Goal: Transaction & Acquisition: Book appointment/travel/reservation

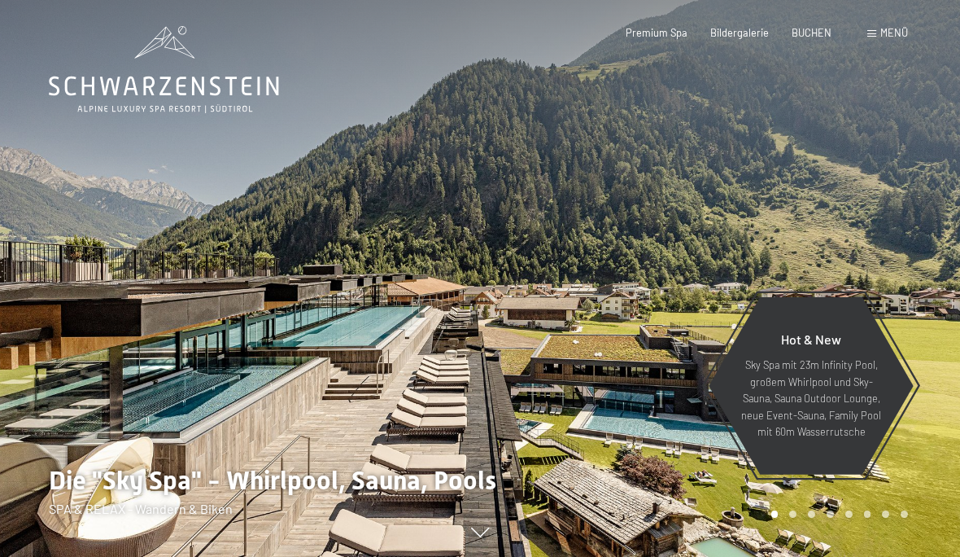
click at [868, 38] on div "Menü" at bounding box center [887, 33] width 41 height 15
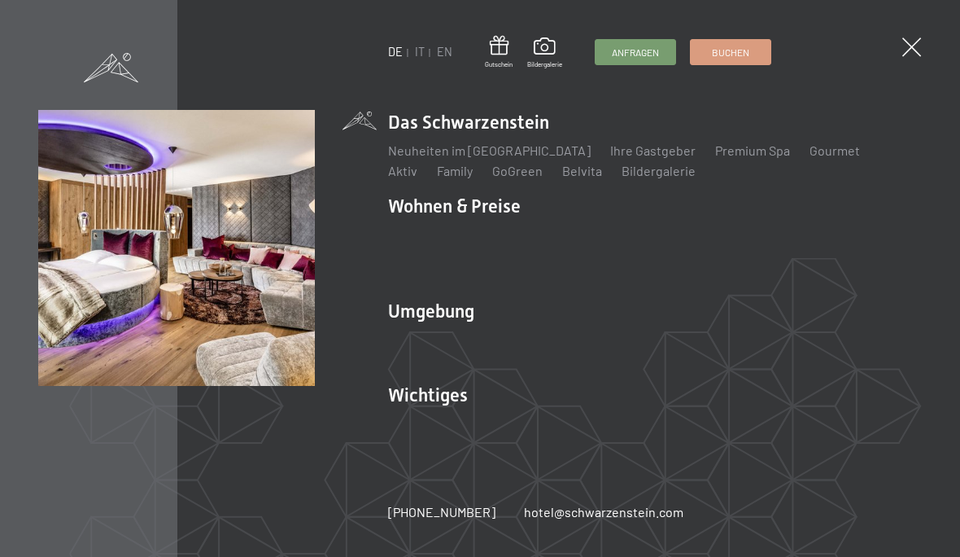
click at [654, 235] on link "Angebote" at bounding box center [655, 233] width 57 height 15
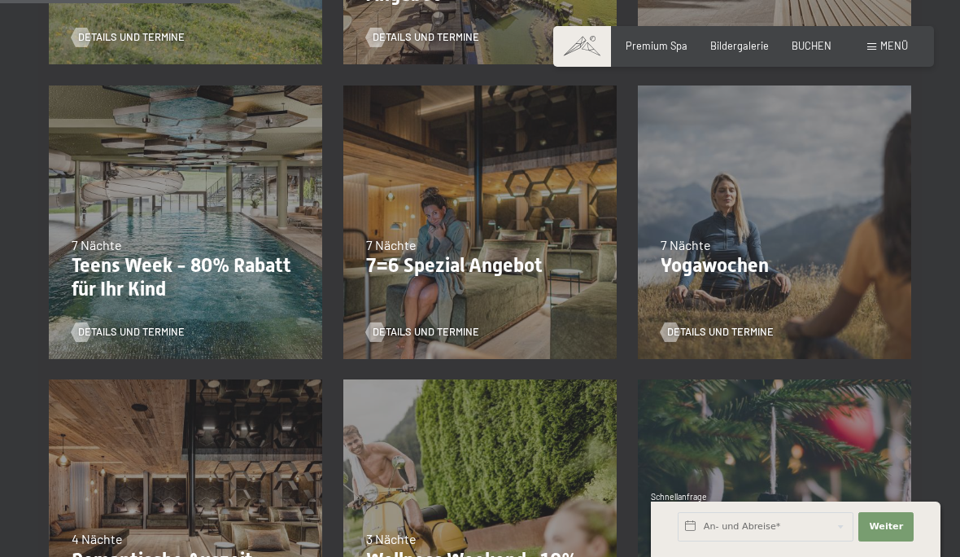
scroll to position [642, 0]
click at [453, 327] on span "Details und Termine" at bounding box center [426, 332] width 107 height 15
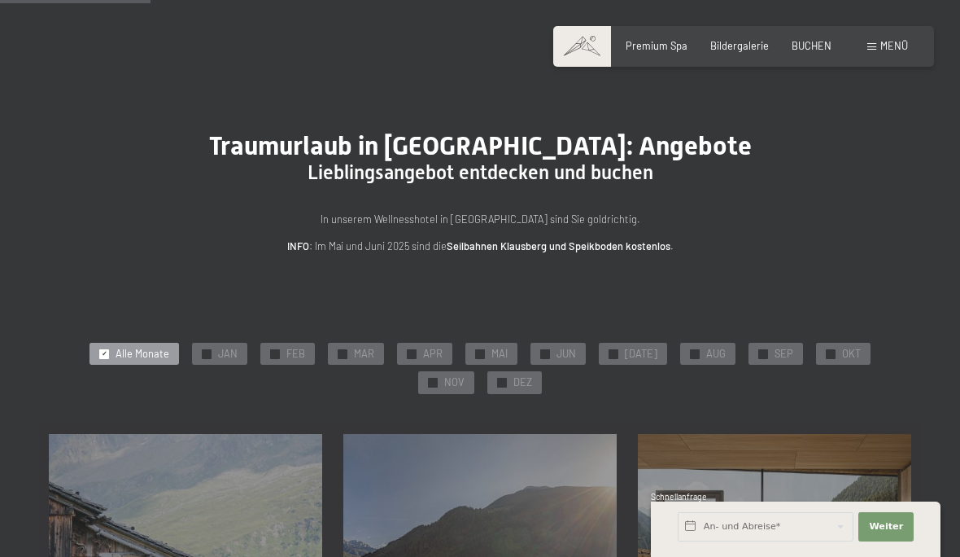
scroll to position [447, 0]
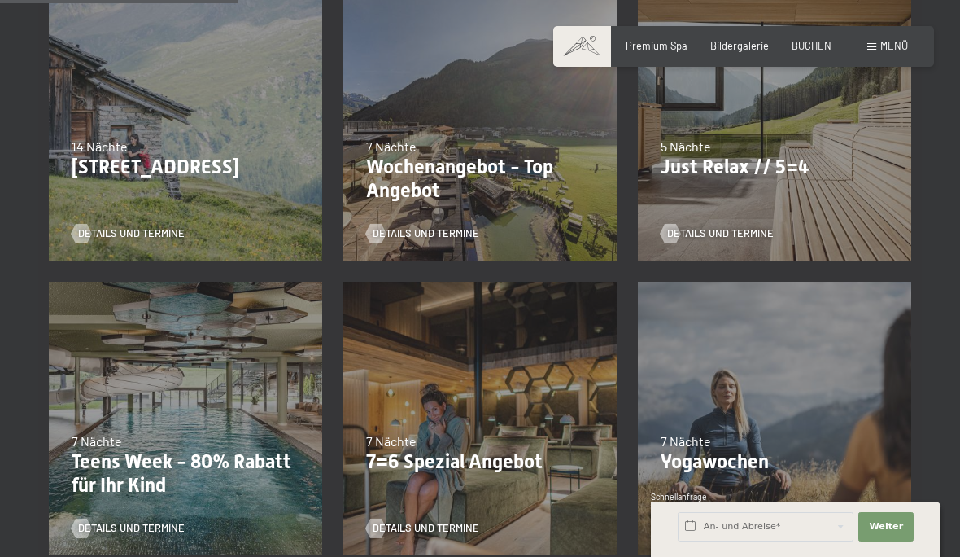
click at [142, 521] on span "Details und Termine" at bounding box center [131, 528] width 107 height 15
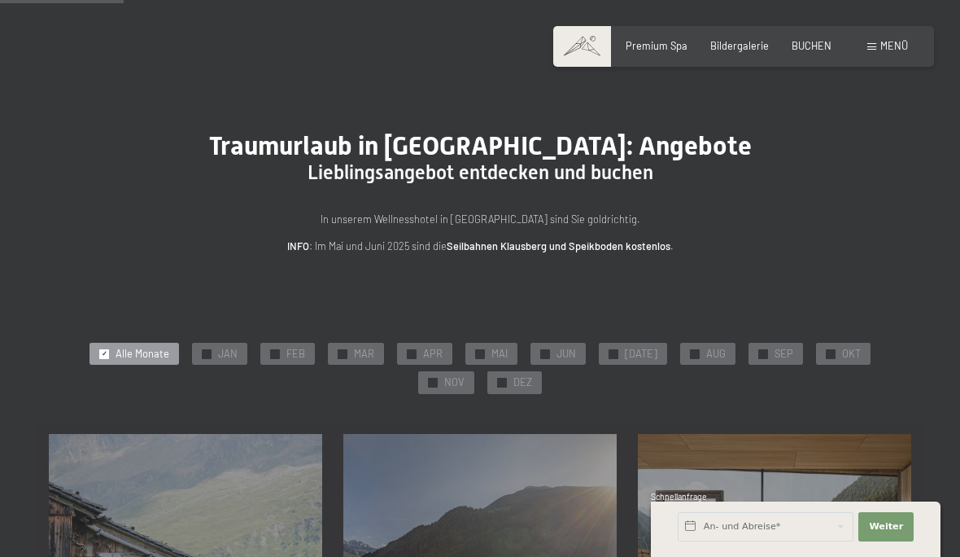
scroll to position [323, 0]
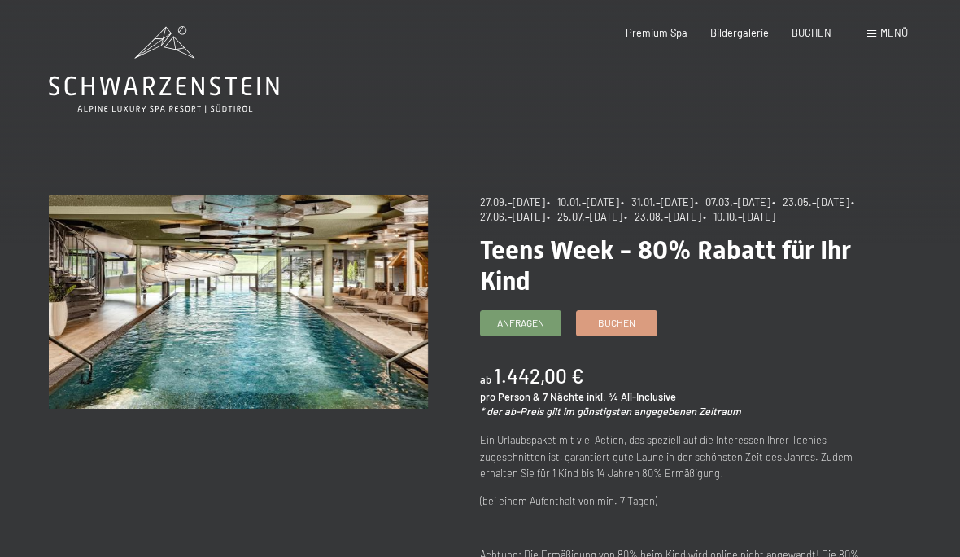
click at [613, 330] on span "Buchen" at bounding box center [616, 323] width 37 height 14
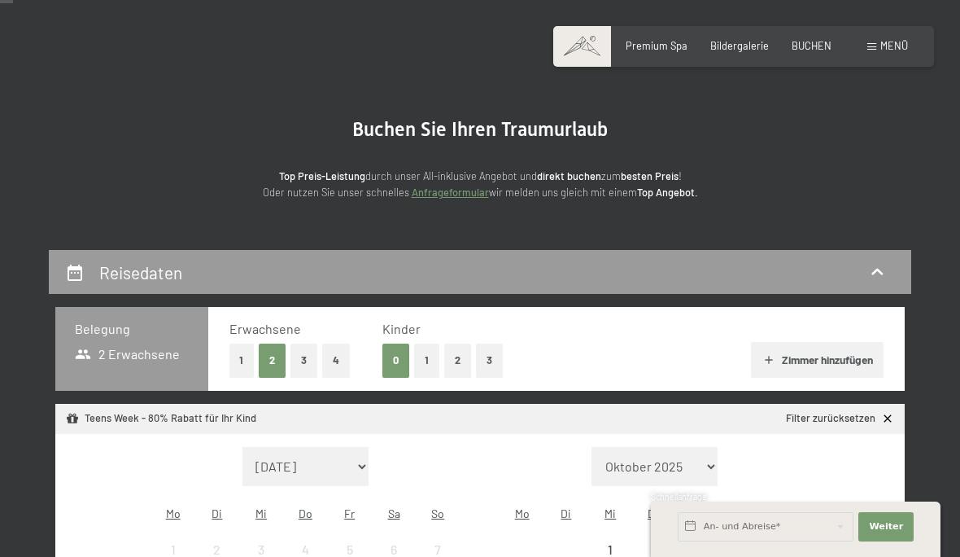
scroll to position [62, 0]
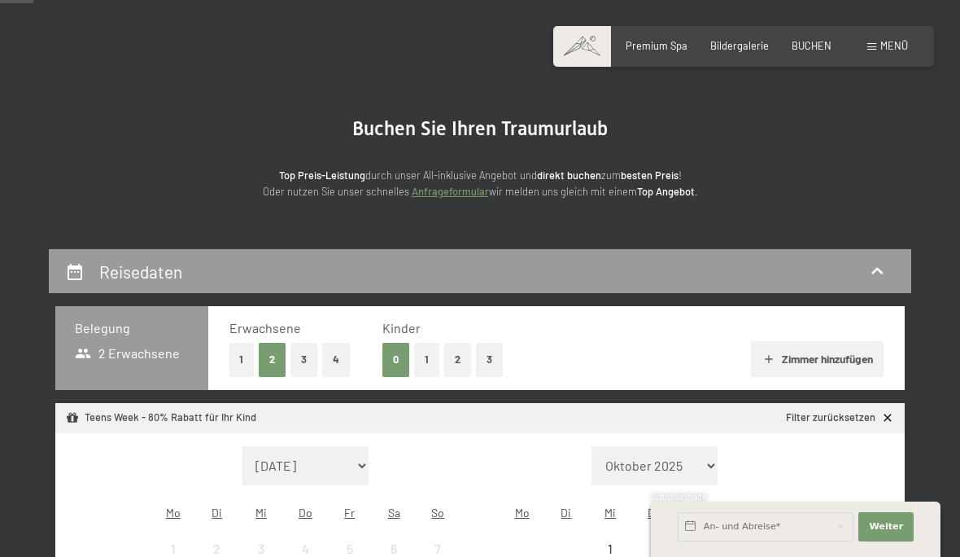
click at [459, 346] on button "2" at bounding box center [457, 359] width 27 height 33
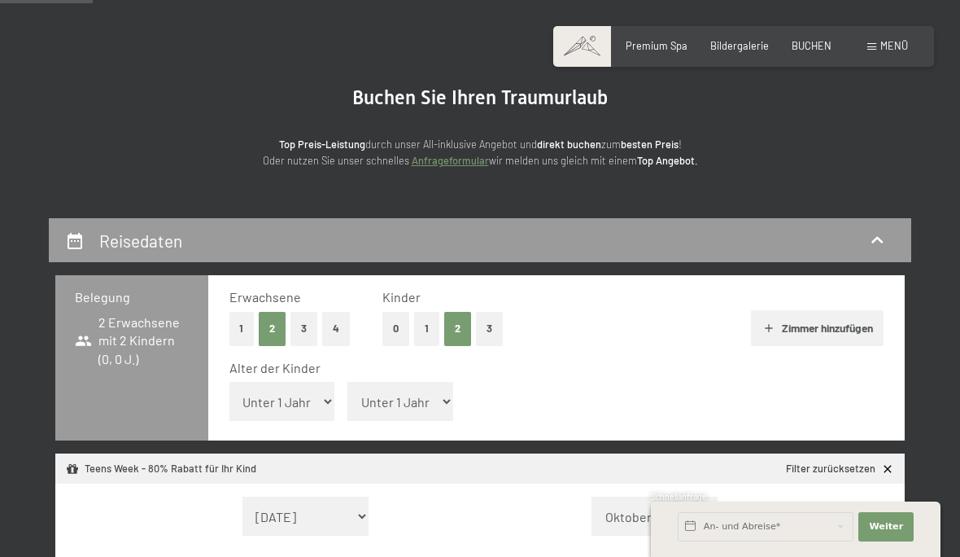
scroll to position [182, 0]
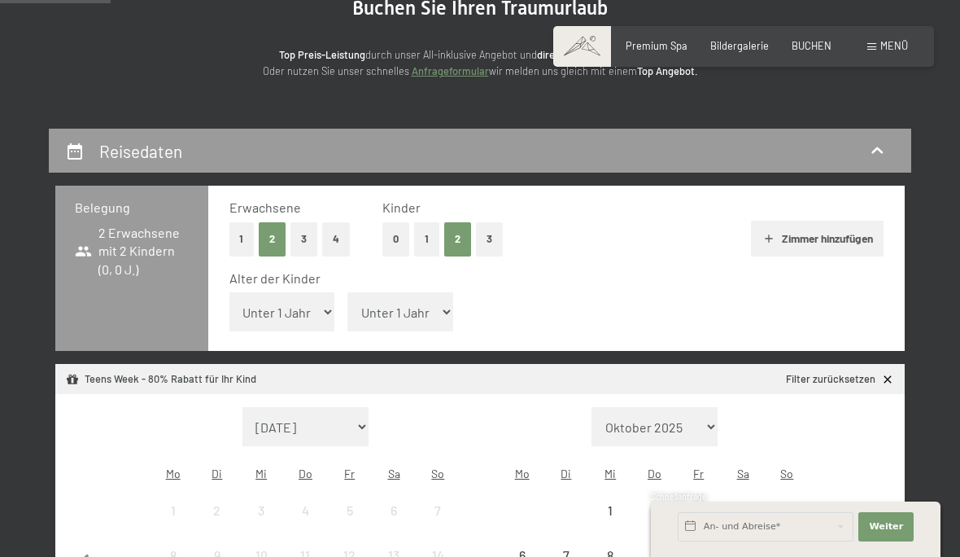
click at [264, 316] on select "Unter 1 Jahr 1 Jahr 2 Jahre 3 Jahre 4 Jahre 5 Jahre 6 Jahre 7 Jahre 8 Jahre 9 J…" at bounding box center [282, 311] width 106 height 39
select select "2"
click at [375, 293] on select "Unter 1 Jahr 1 Jahr 2 Jahre 3 Jahre 4 Jahre 5 Jahre 6 Jahre 7 Jahre 8 Jahre 9 J…" at bounding box center [400, 311] width 106 height 39
select select "5"
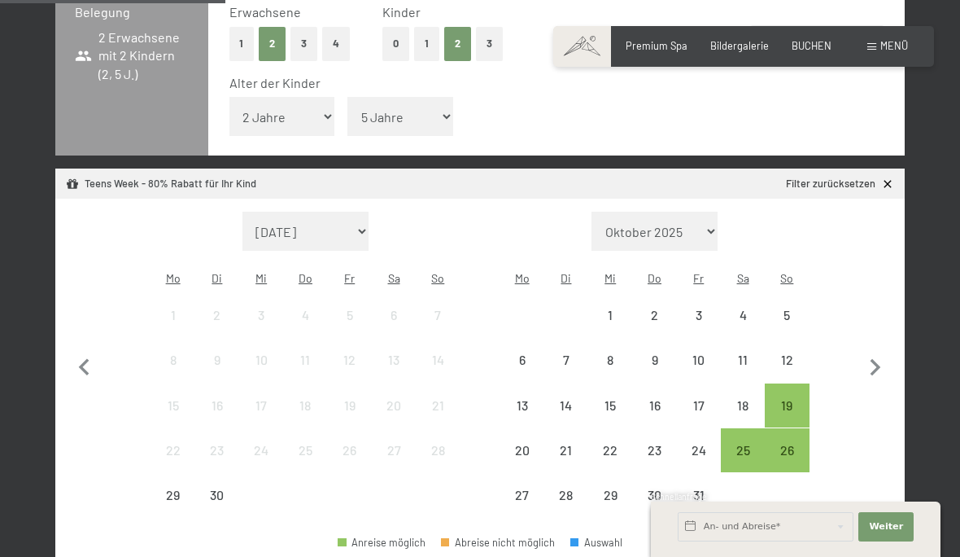
scroll to position [382, 0]
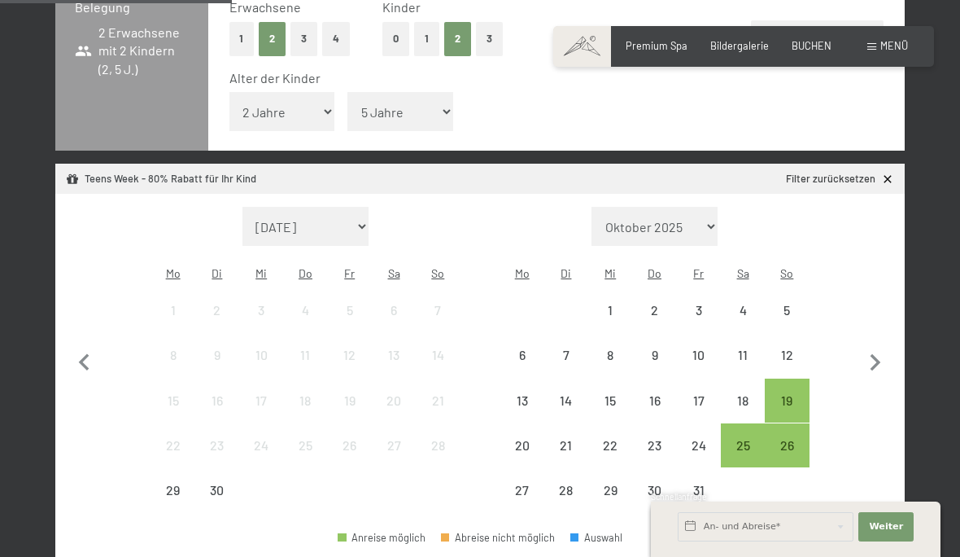
click at [876, 356] on icon "button" at bounding box center [875, 363] width 34 height 34
select select "[DATE]"
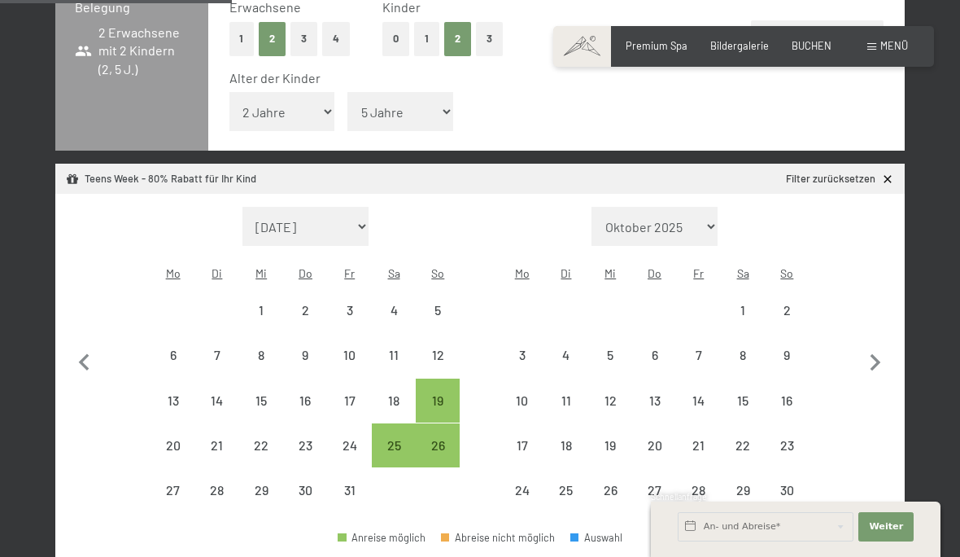
select select "[DATE]"
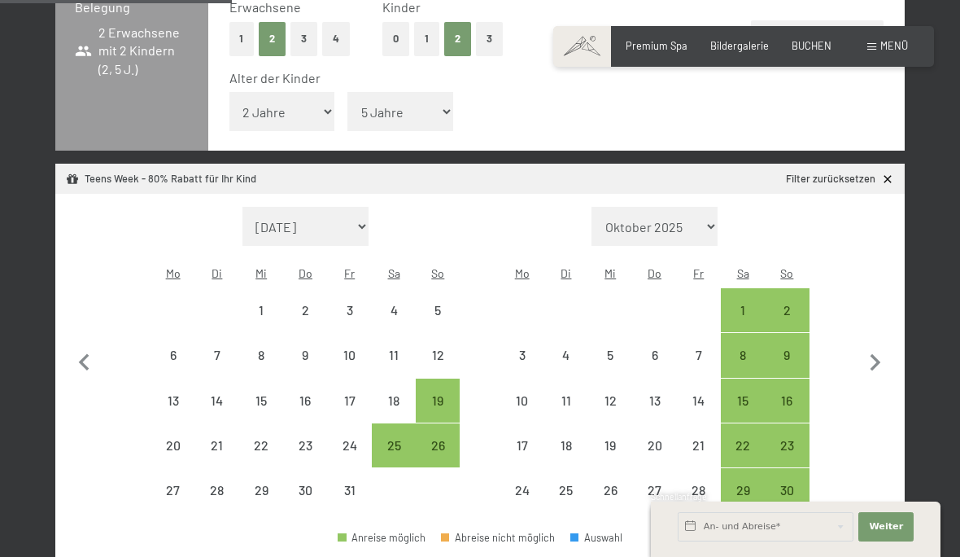
click at [870, 347] on icon "button" at bounding box center [875, 363] width 34 height 34
select select "[DATE]"
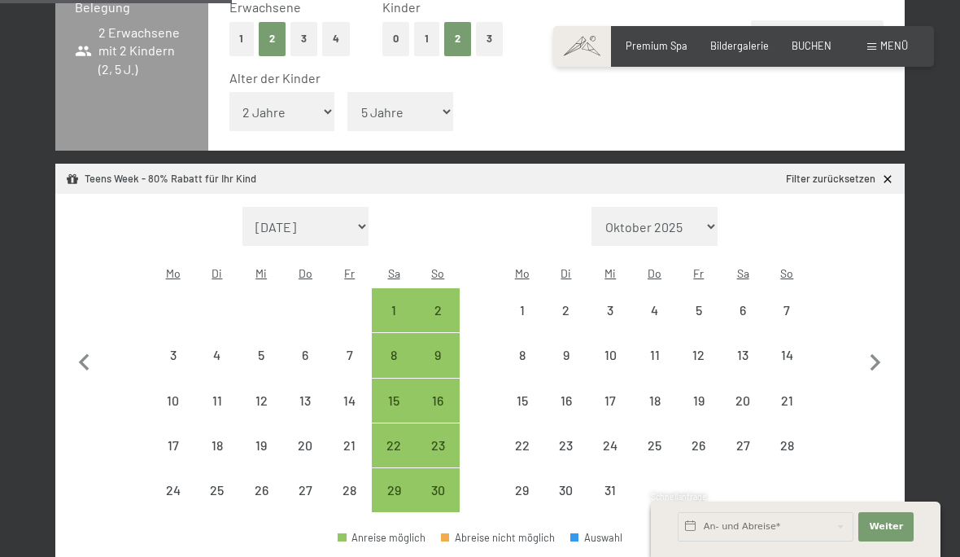
select select "[DATE]"
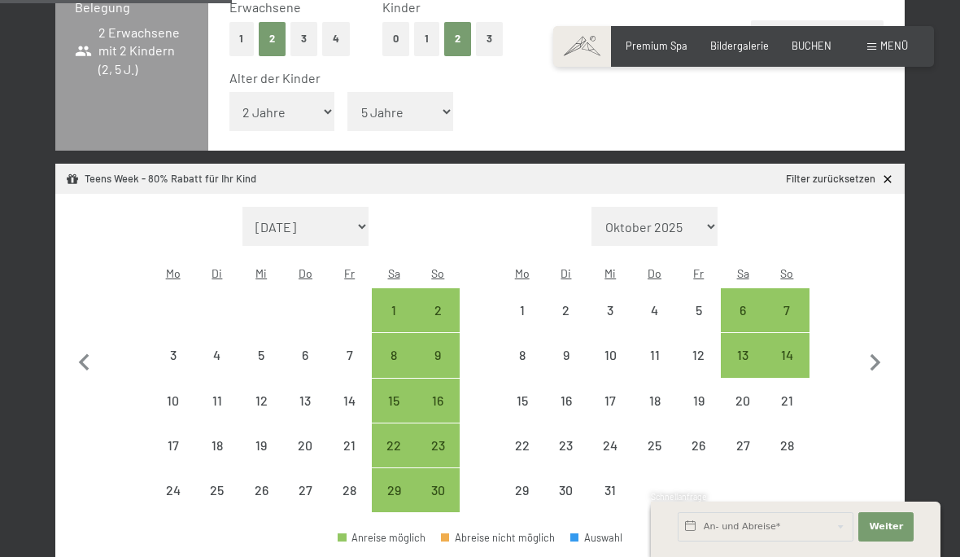
click at [866, 351] on icon "button" at bounding box center [875, 363] width 34 height 34
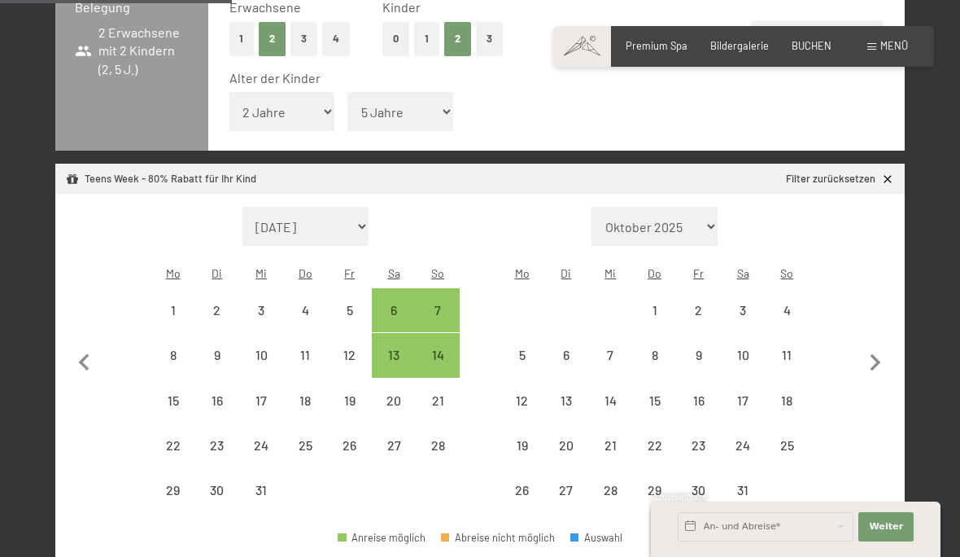
select select "[DATE]"
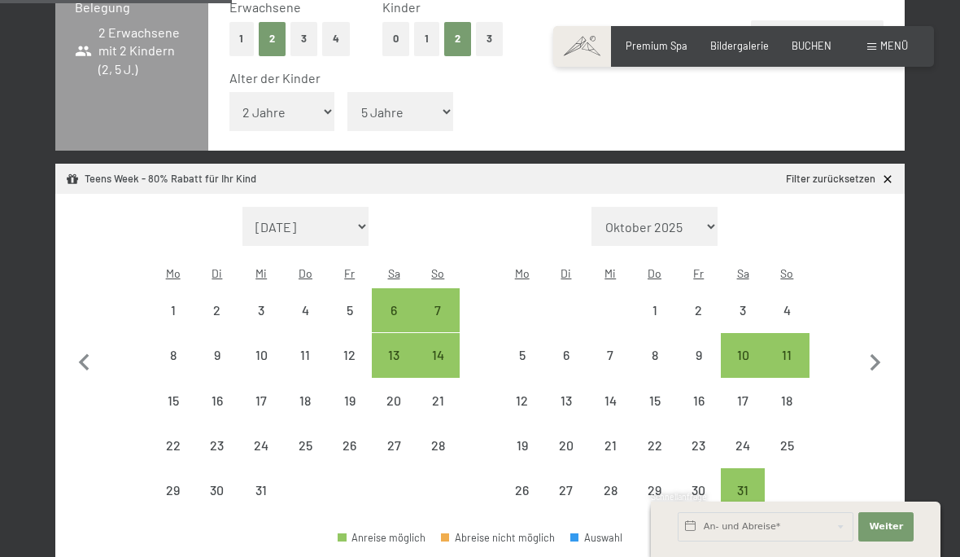
click at [739, 348] on div "10" at bounding box center [742, 368] width 41 height 41
select select "[DATE]"
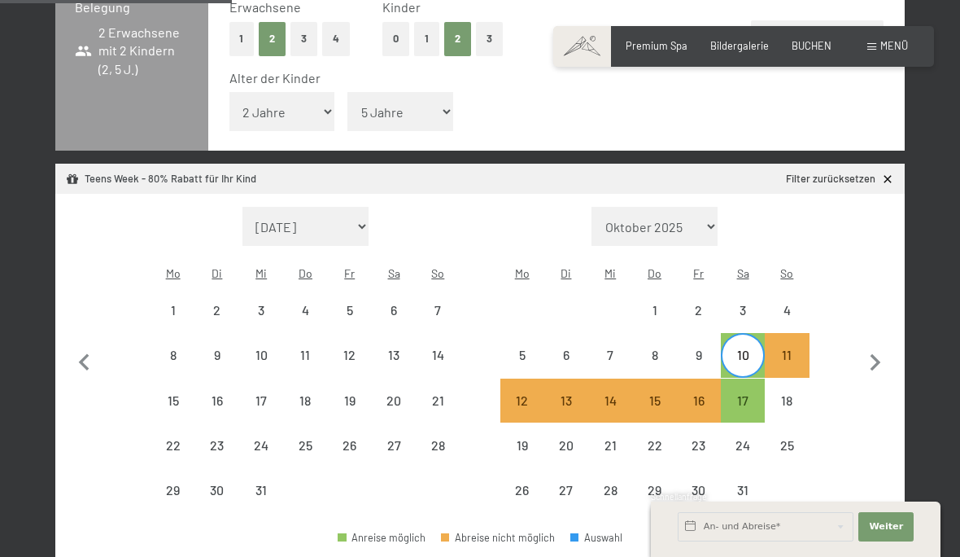
click at [736, 385] on div "17" at bounding box center [742, 400] width 41 height 41
select select "[DATE]"
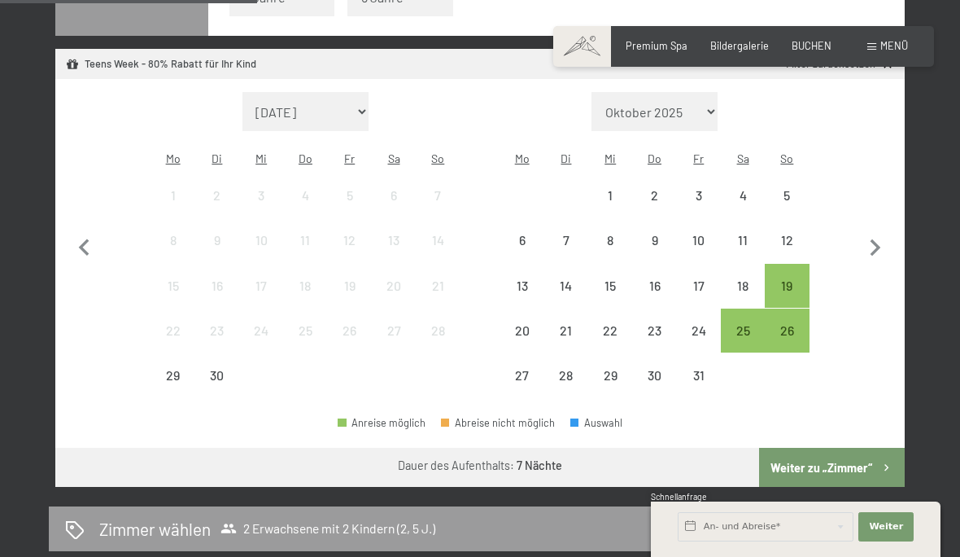
scroll to position [501, 0]
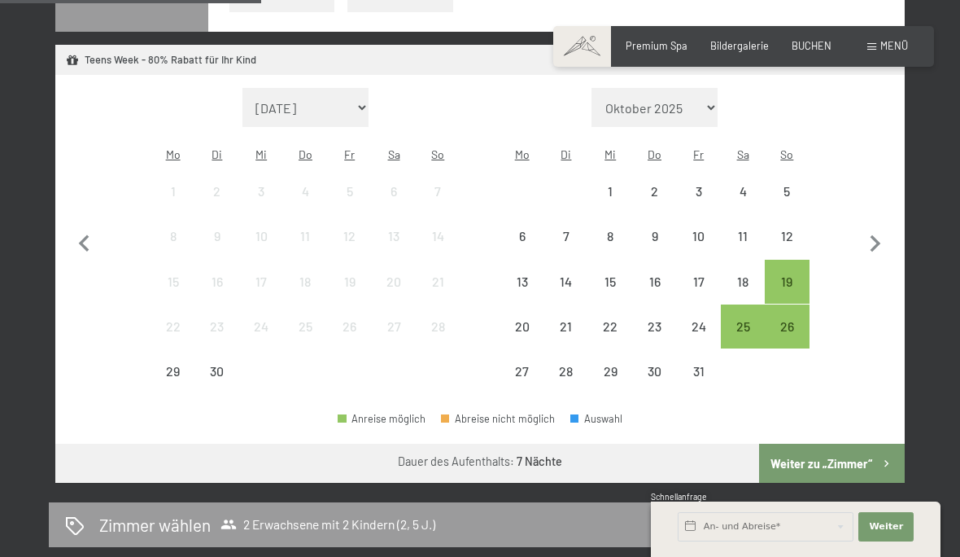
click at [779, 454] on button "Weiter zu „Zimmer“" at bounding box center [832, 462] width 146 height 39
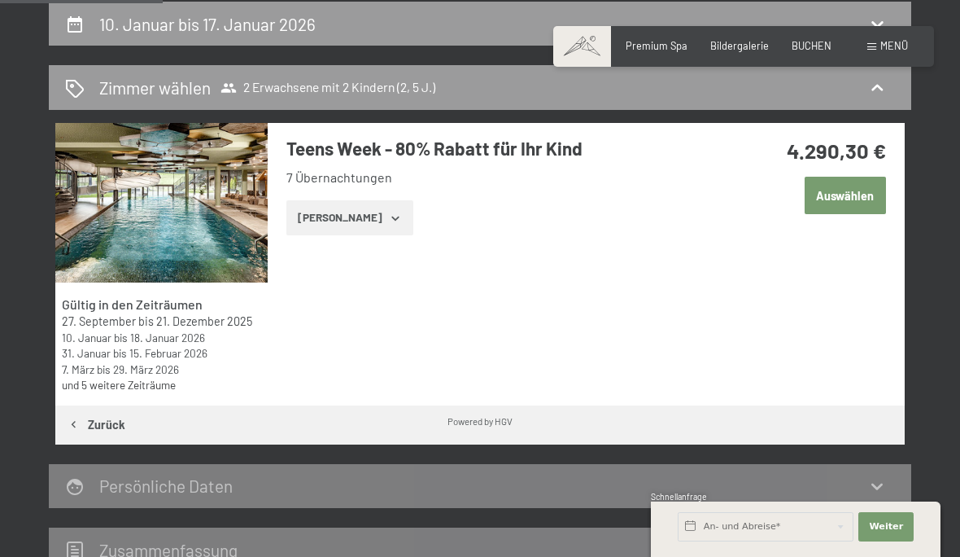
click at [325, 215] on button "[PERSON_NAME]" at bounding box center [349, 218] width 126 height 36
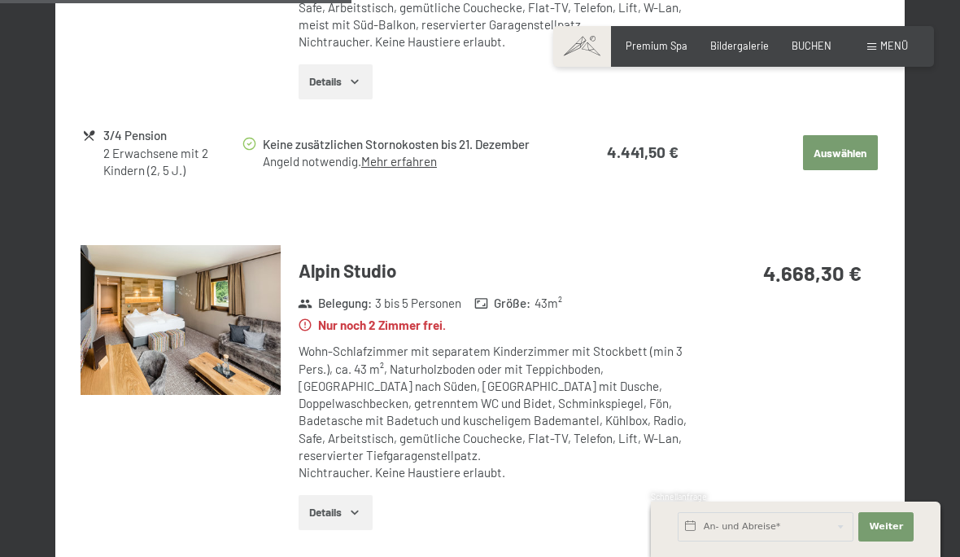
scroll to position [1387, 0]
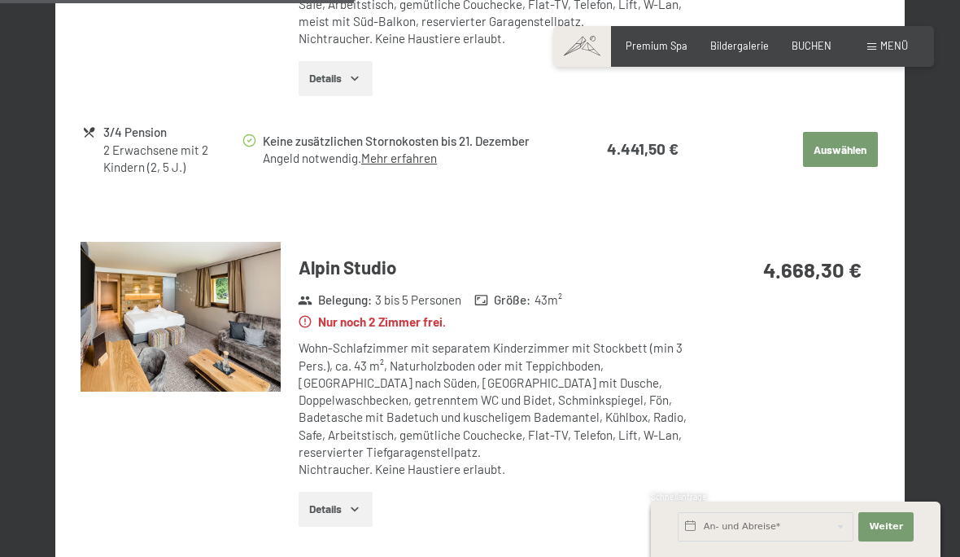
click at [181, 338] on img at bounding box center [180, 317] width 199 height 150
click at [941, 26] on div "10. Januar bis 17. Januar 2026 Zimmer wählen 2 Erwachsene mit 2 Kindern (2, 5 J…" at bounding box center [480, 512] width 960 height 3177
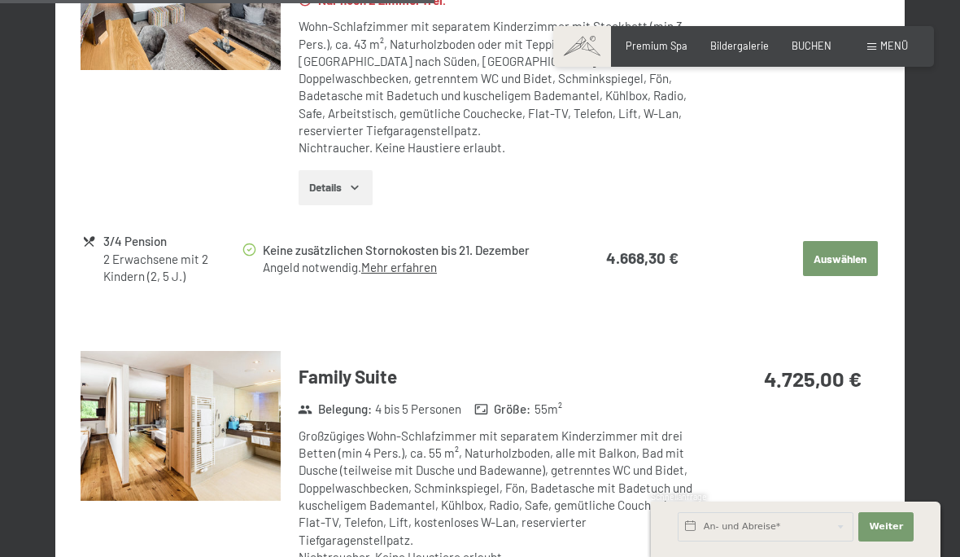
scroll to position [1741, 0]
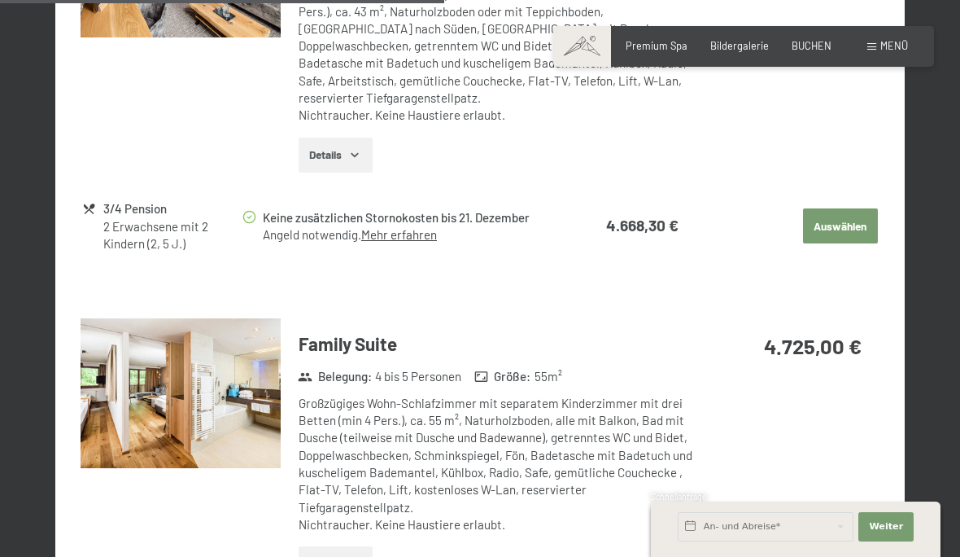
click at [117, 359] on img at bounding box center [180, 393] width 199 height 150
click at [343, 546] on button "Details" at bounding box center [336, 564] width 74 height 36
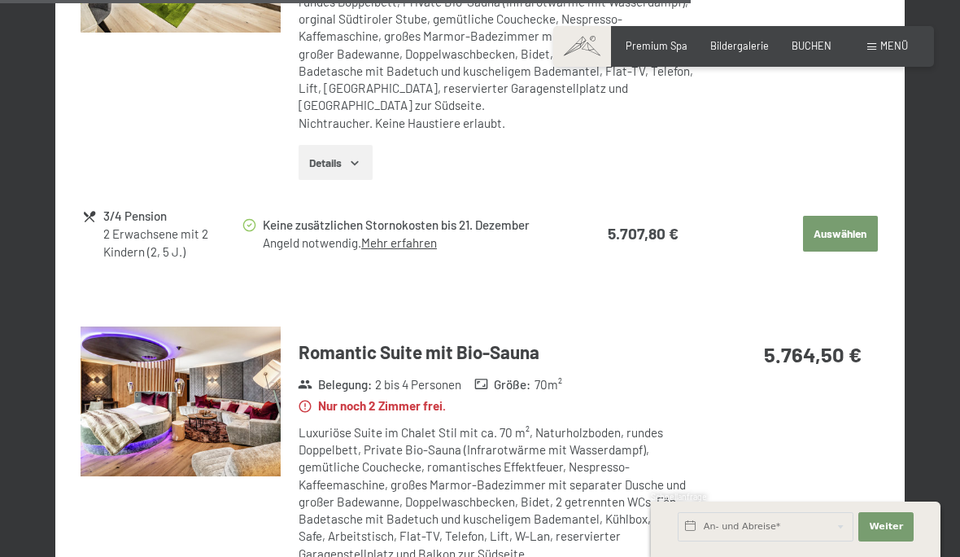
scroll to position [2875, 0]
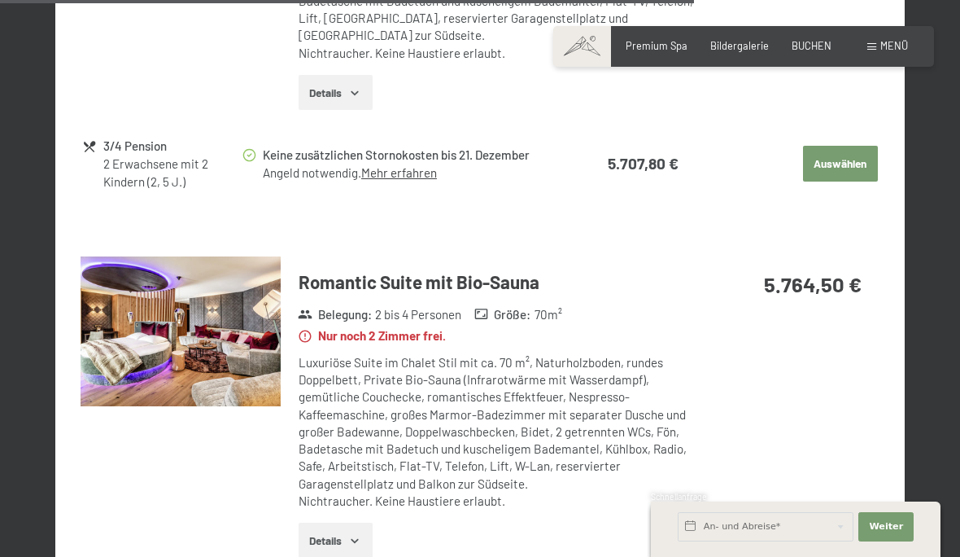
click at [335, 522] on button "Details" at bounding box center [336, 540] width 74 height 36
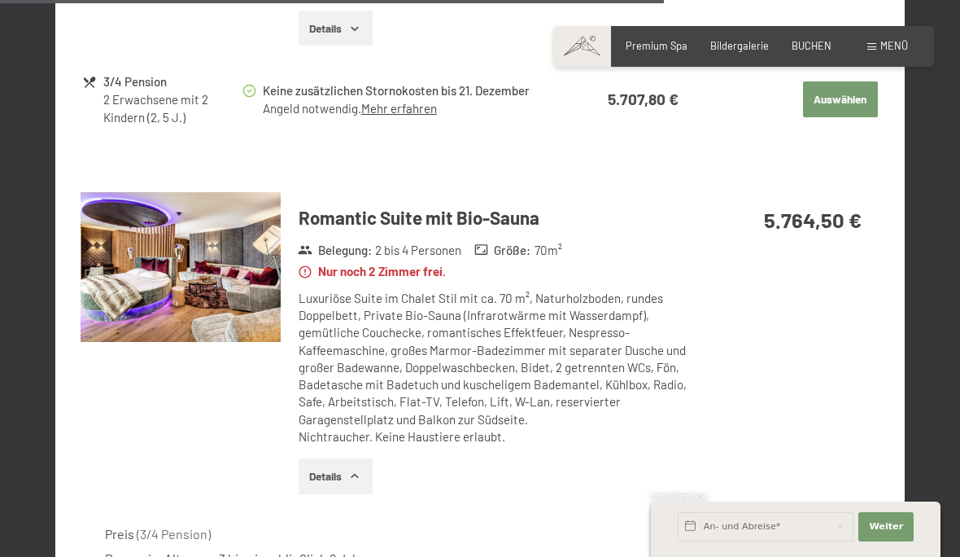
scroll to position [2940, 0]
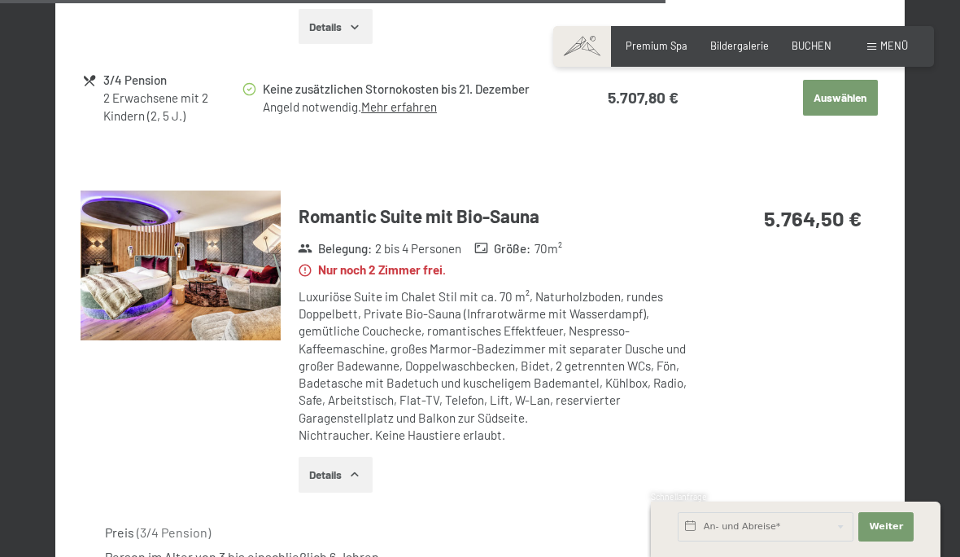
click at [173, 223] on img at bounding box center [180, 265] width 199 height 150
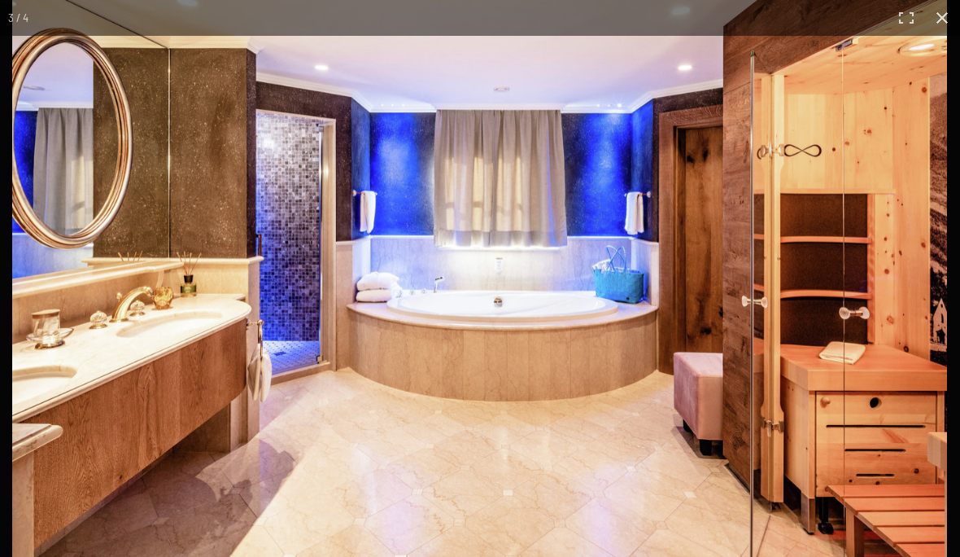
click at [936, 33] on button "button" at bounding box center [942, 18] width 36 height 36
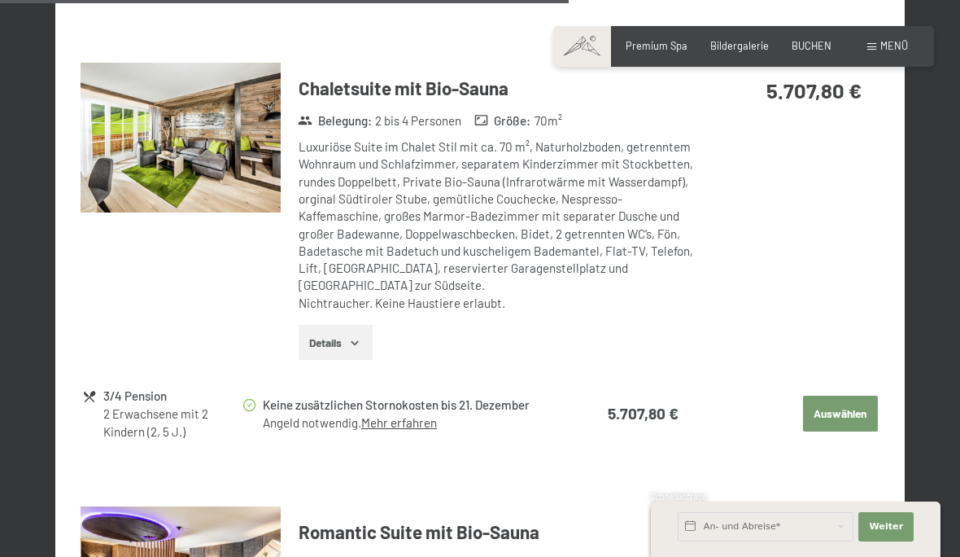
scroll to position [2482, 0]
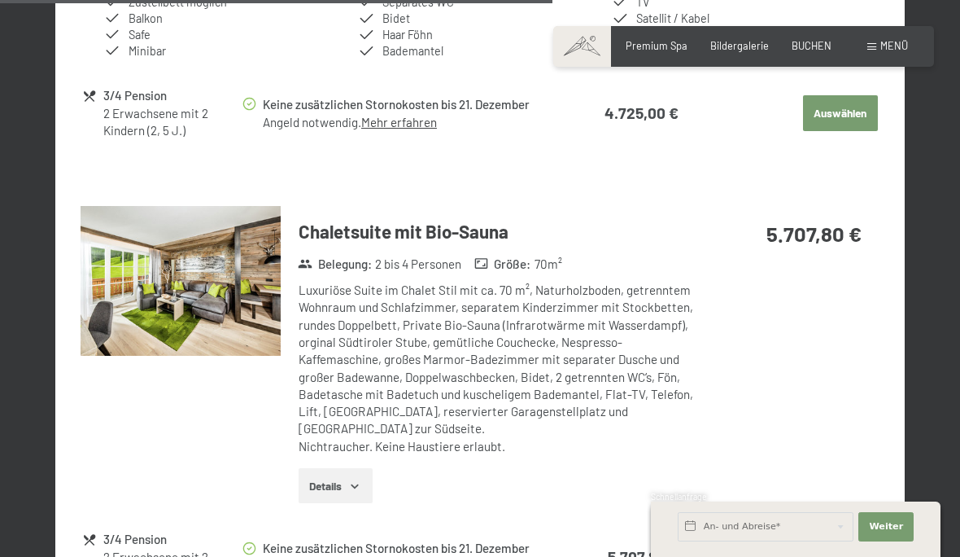
click at [126, 243] on img at bounding box center [180, 281] width 199 height 150
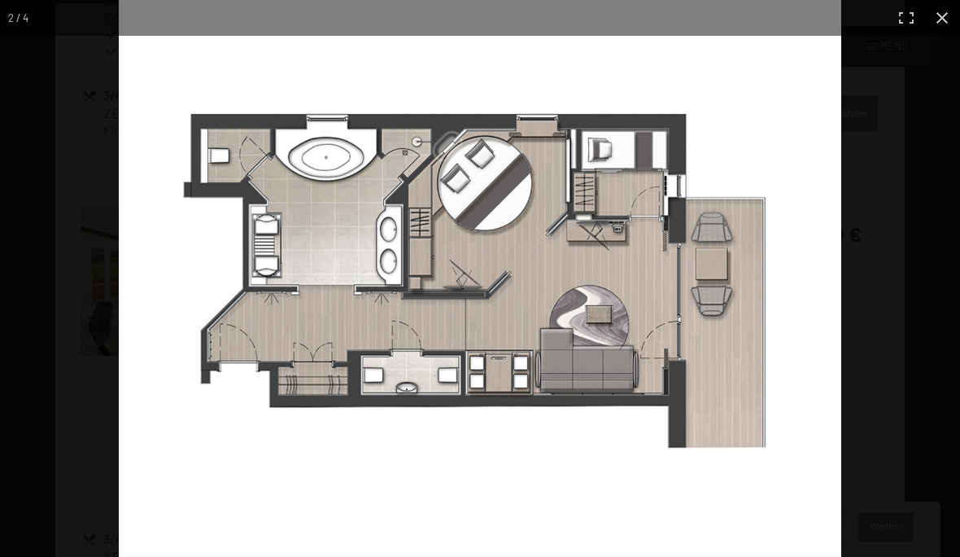
click at [207, 458] on img at bounding box center [480, 278] width 722 height 557
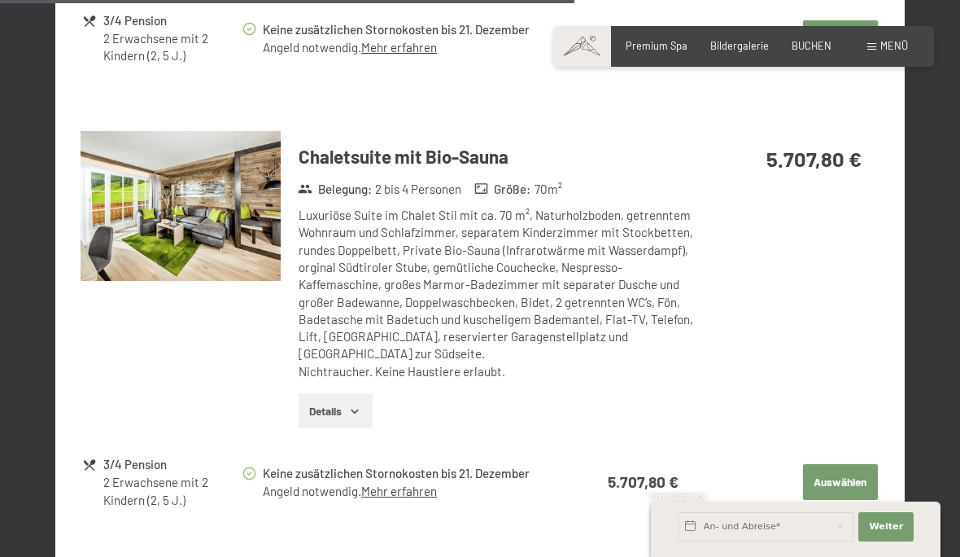
scroll to position [2544, 0]
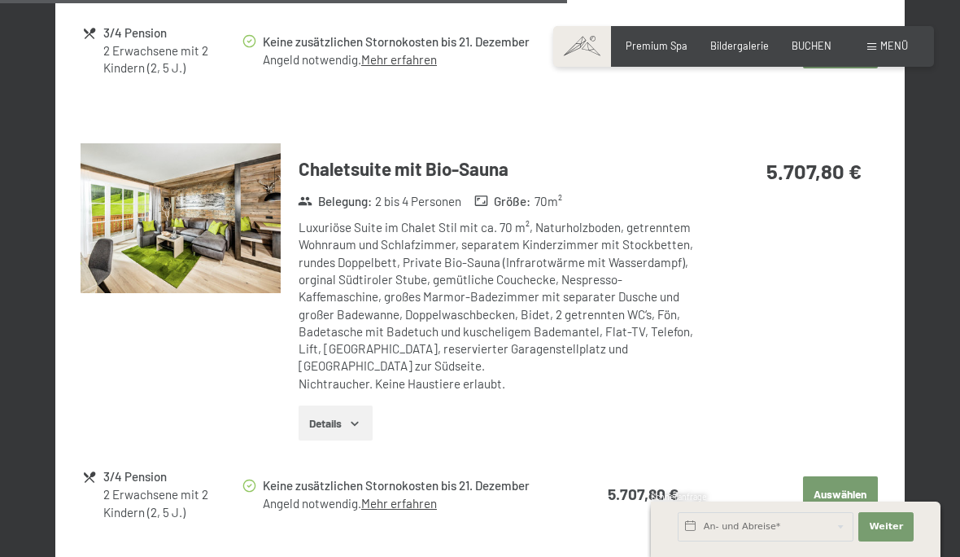
click at [114, 207] on img at bounding box center [180, 218] width 199 height 150
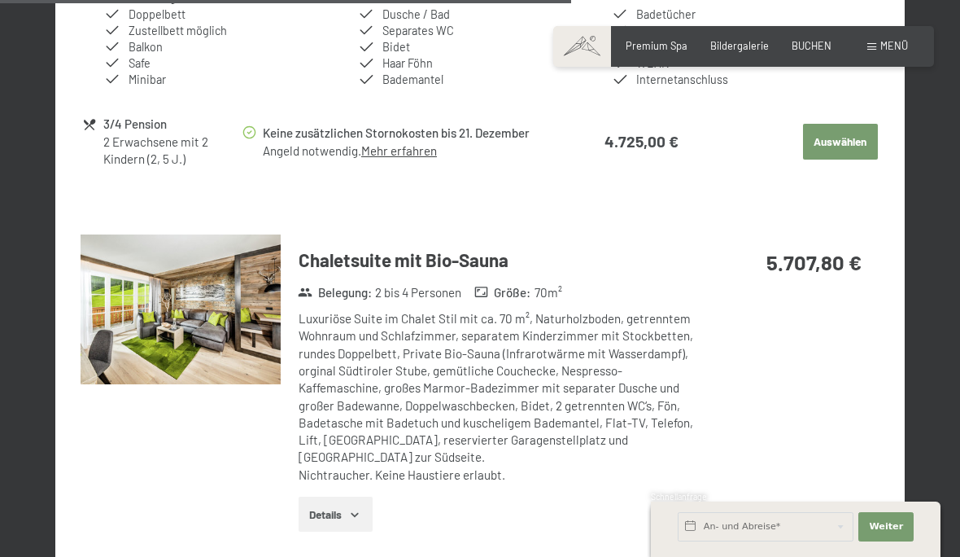
scroll to position [2595, 0]
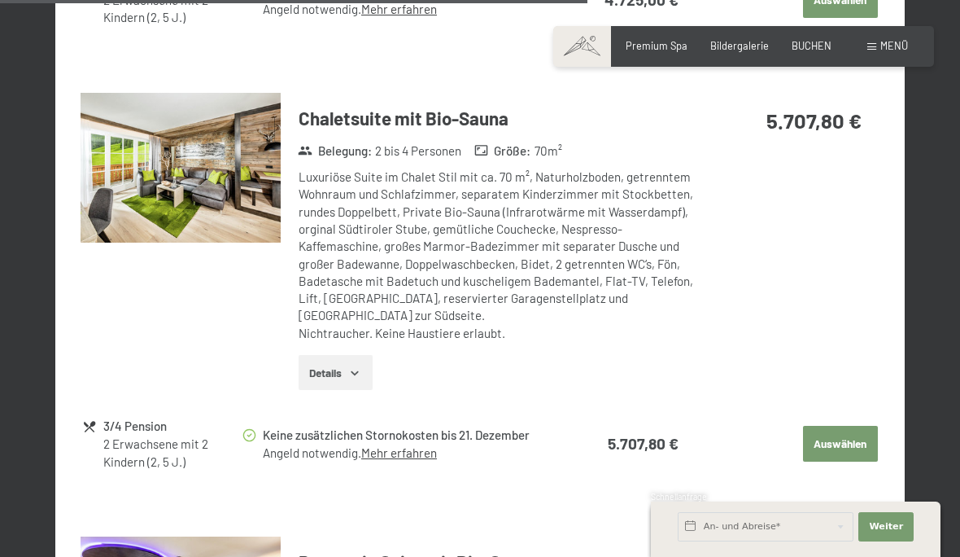
click at [330, 355] on button "Details" at bounding box center [336, 373] width 74 height 36
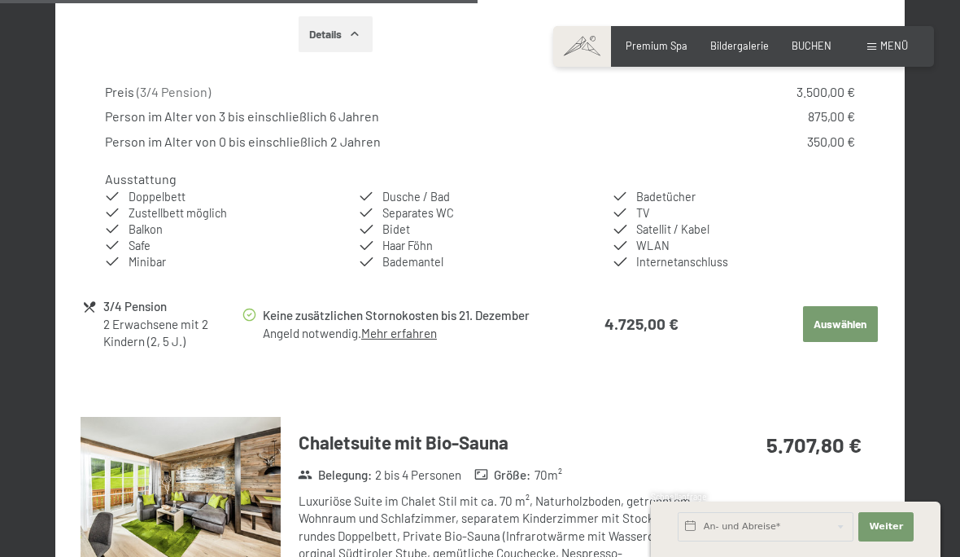
scroll to position [2259, 0]
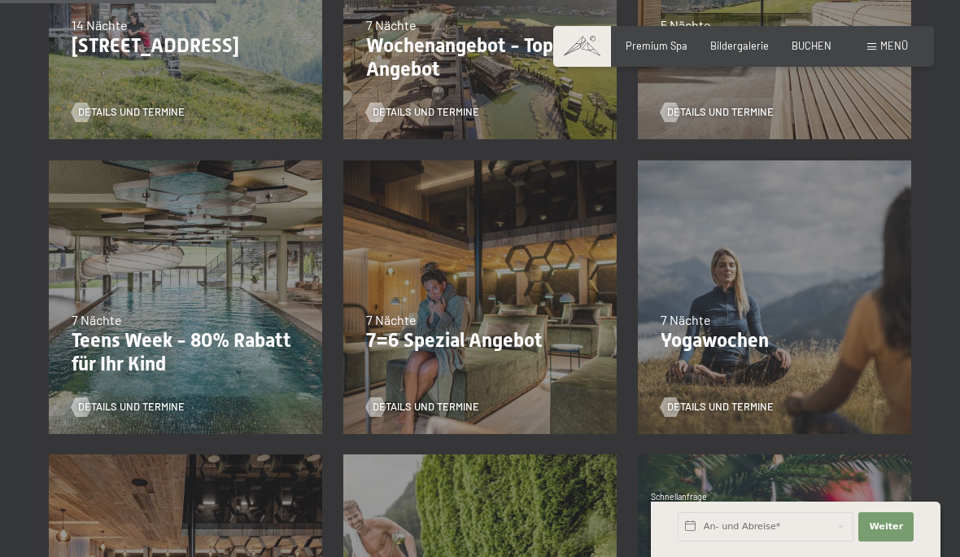
scroll to position [571, 0]
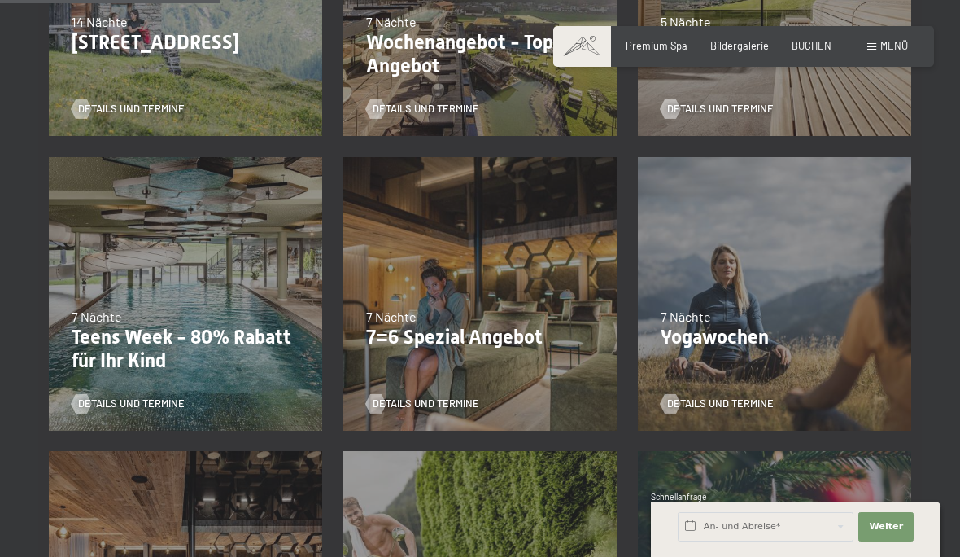
click at [413, 405] on span "Details und Termine" at bounding box center [426, 403] width 107 height 15
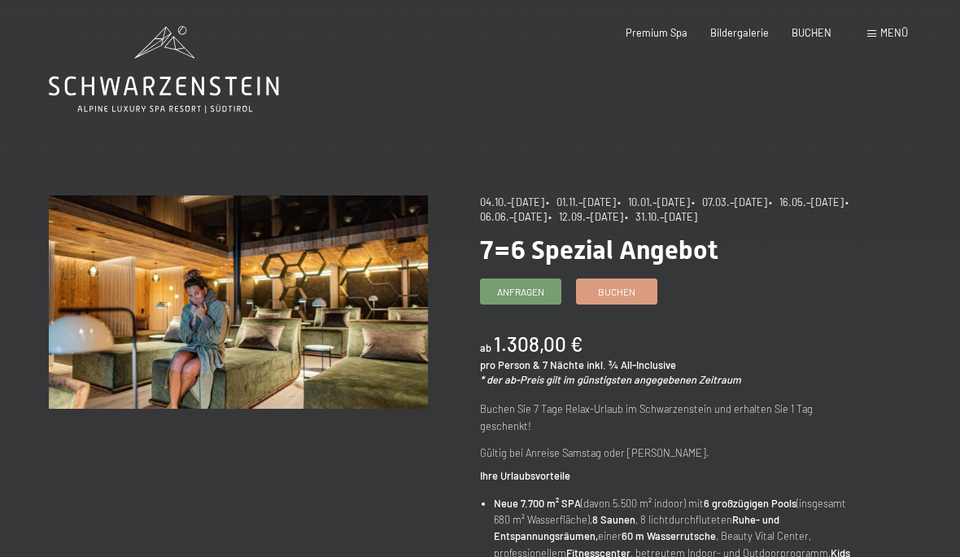
click at [609, 286] on span "Buchen" at bounding box center [616, 292] width 37 height 14
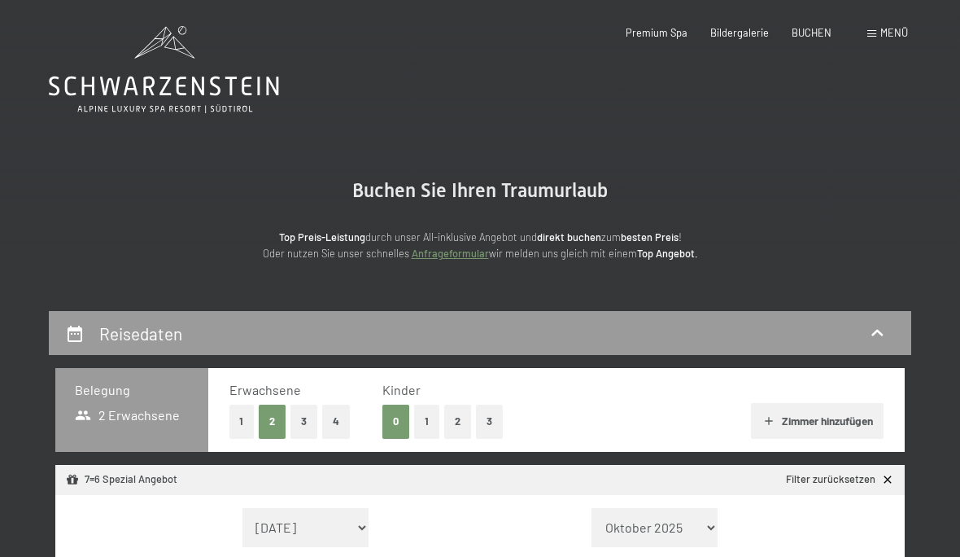
select select "[DATE]"
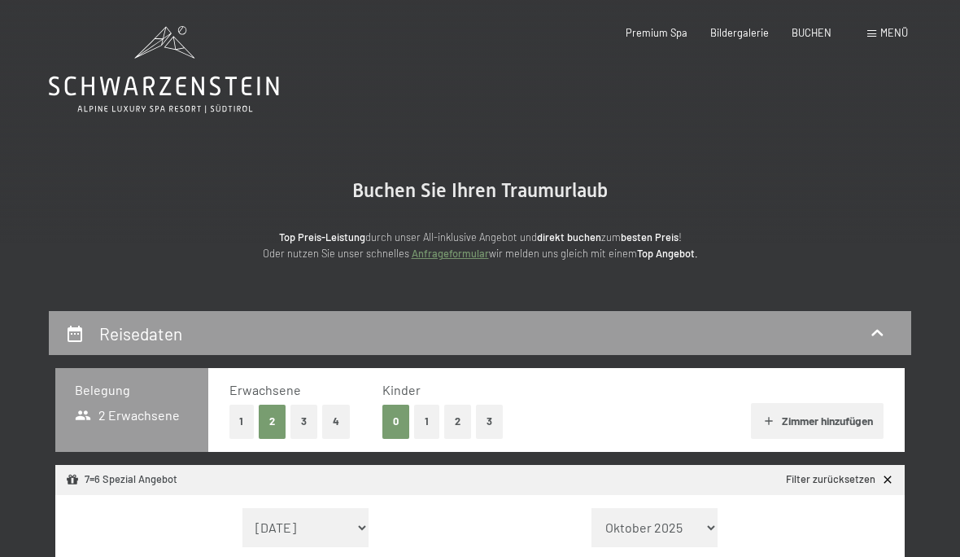
select select "[DATE]"
click at [463, 409] on button "2" at bounding box center [457, 420] width 27 height 33
select select "[DATE]"
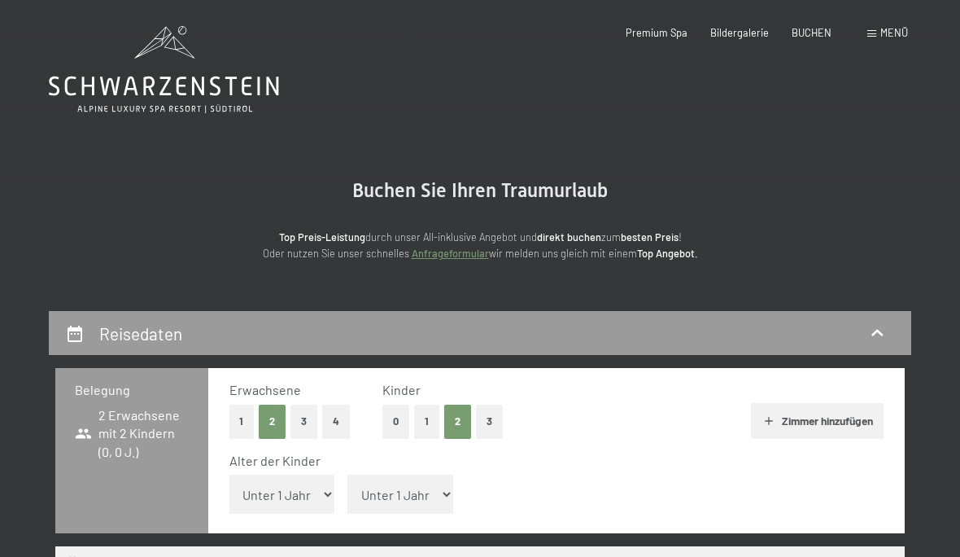
select select "[DATE]"
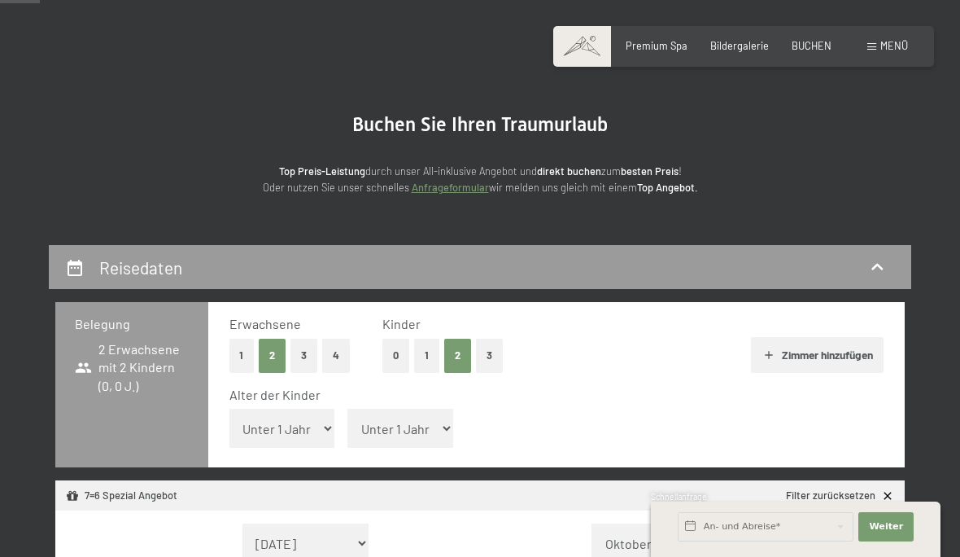
click at [284, 426] on select "Unter 1 Jahr 1 Jahr 2 Jahre 3 Jahre 4 Jahre 5 Jahre 6 Jahre 7 Jahre 8 Jahre 9 J…" at bounding box center [282, 427] width 106 height 39
select select "2"
select select "[DATE]"
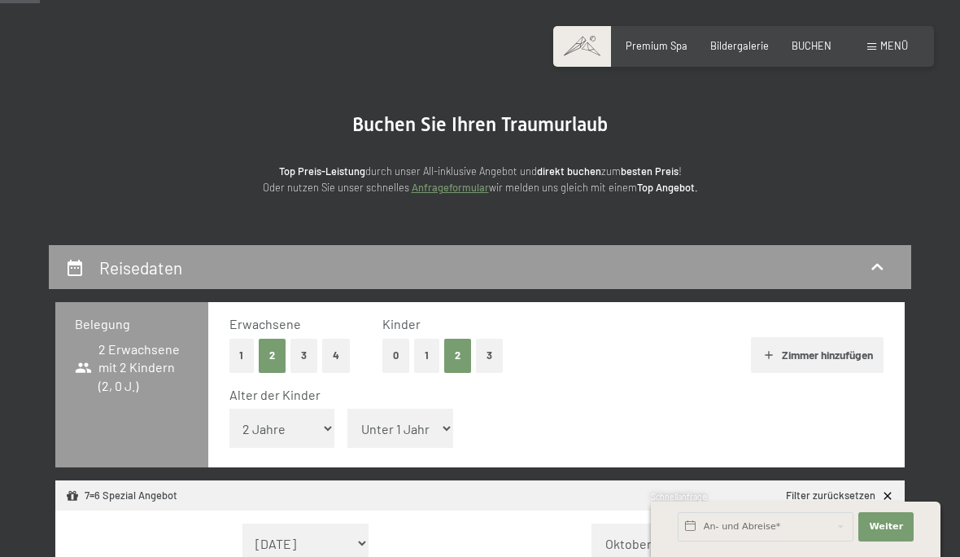
select select "[DATE]"
click at [381, 424] on select "Unter 1 Jahr 1 Jahr 2 Jahre 3 Jahre 4 Jahre 5 Jahre 6 Jahre 7 Jahre 8 Jahre 9 J…" at bounding box center [400, 427] width 106 height 39
select select "5"
select select "[DATE]"
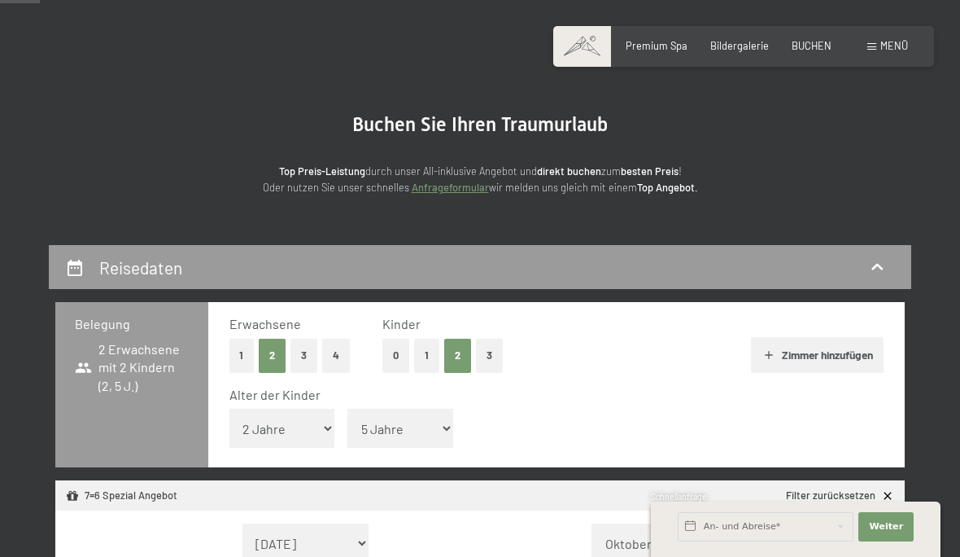
select select "[DATE]"
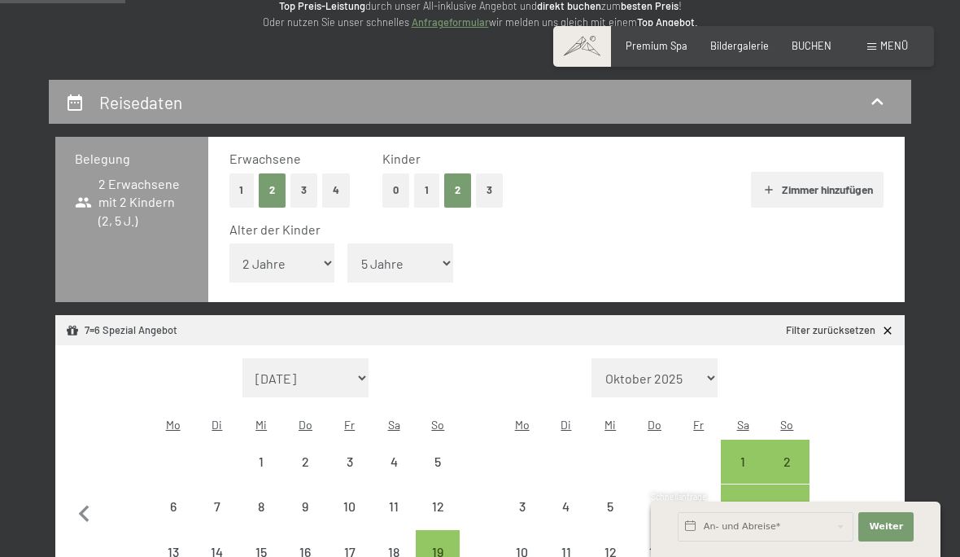
scroll to position [269, 0]
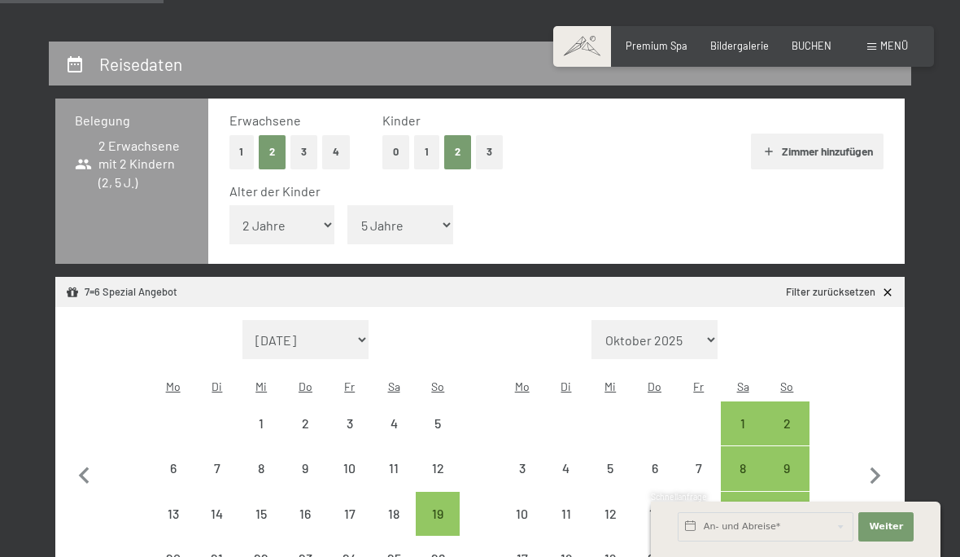
click at [880, 465] on icon "button" at bounding box center [875, 476] width 34 height 34
select select "[DATE]"
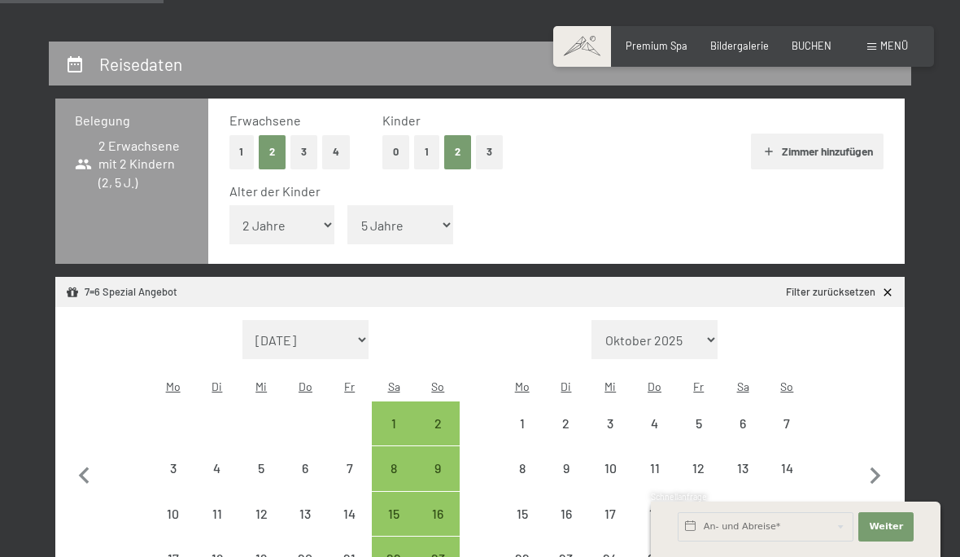
select select "[DATE]"
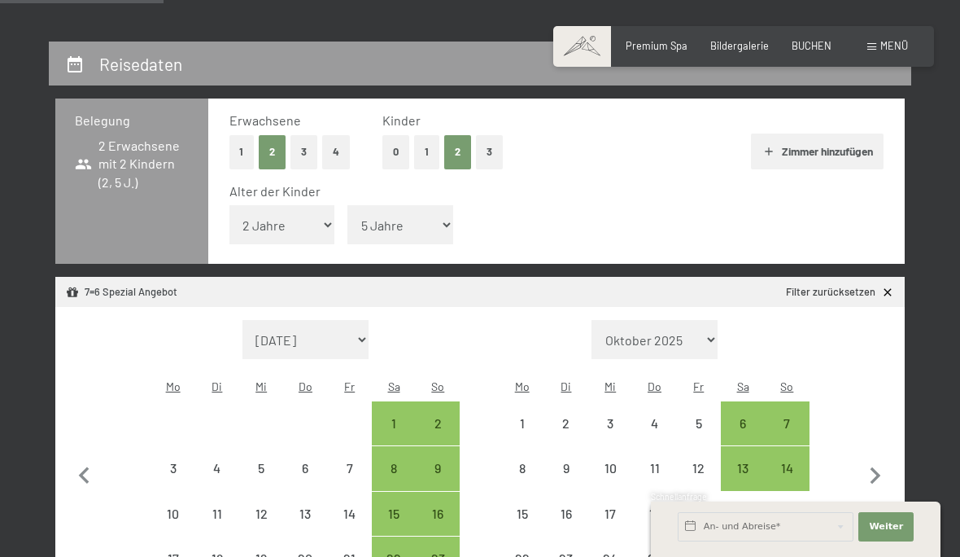
click at [867, 459] on icon "button" at bounding box center [875, 476] width 34 height 34
select select "[DATE]"
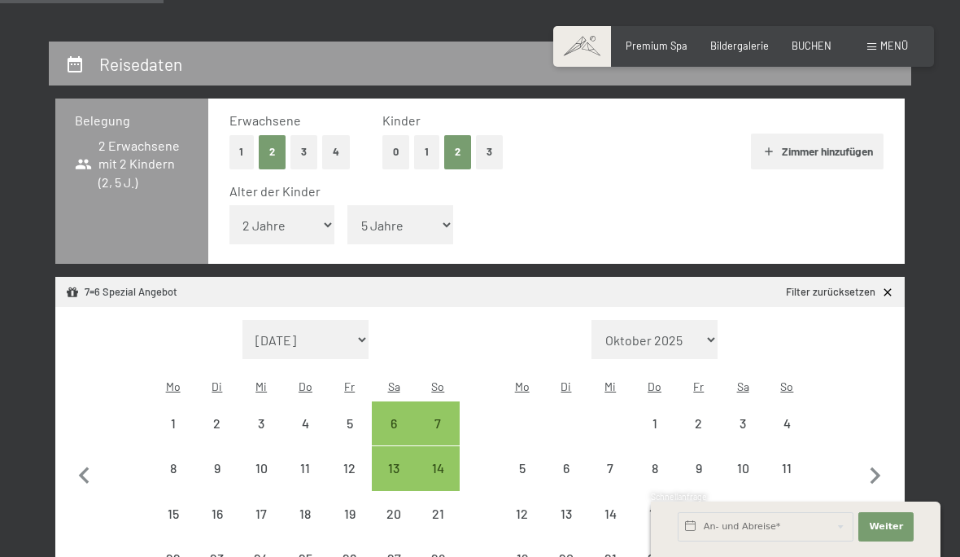
select select "[DATE]"
click at [873, 467] on icon "button" at bounding box center [876, 475] width 11 height 17
select select "[DATE]"
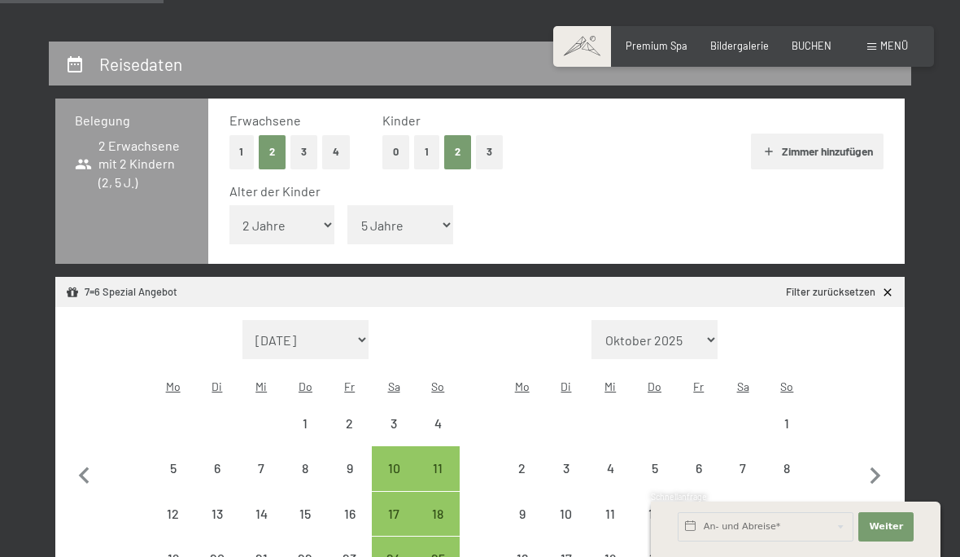
select select "[DATE]"
click at [871, 459] on icon "button" at bounding box center [875, 476] width 34 height 34
select select "[DATE]"
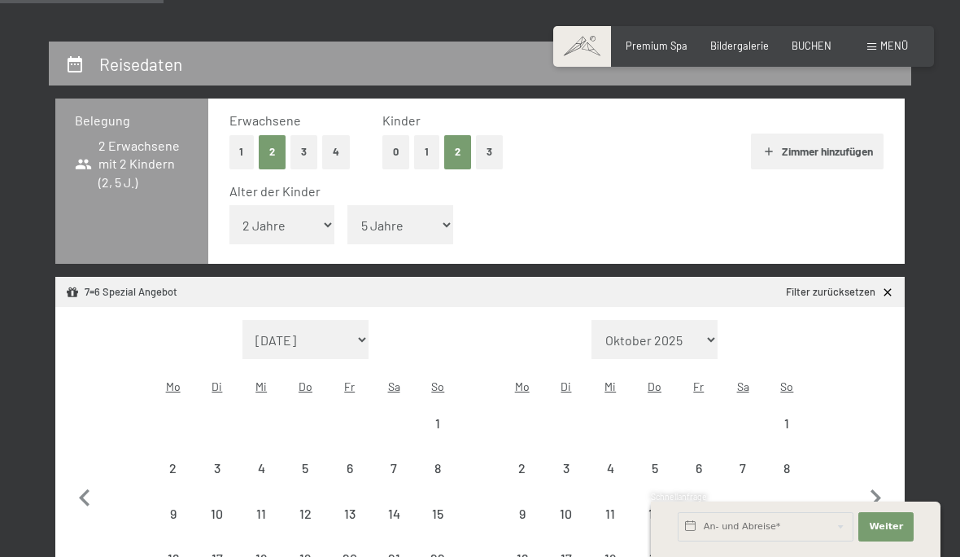
select select "[DATE]"
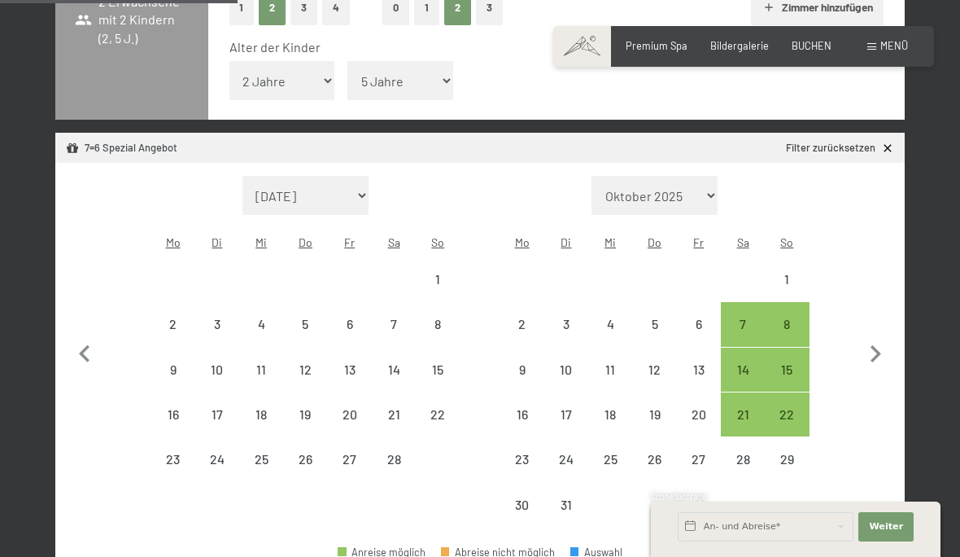
scroll to position [440, 0]
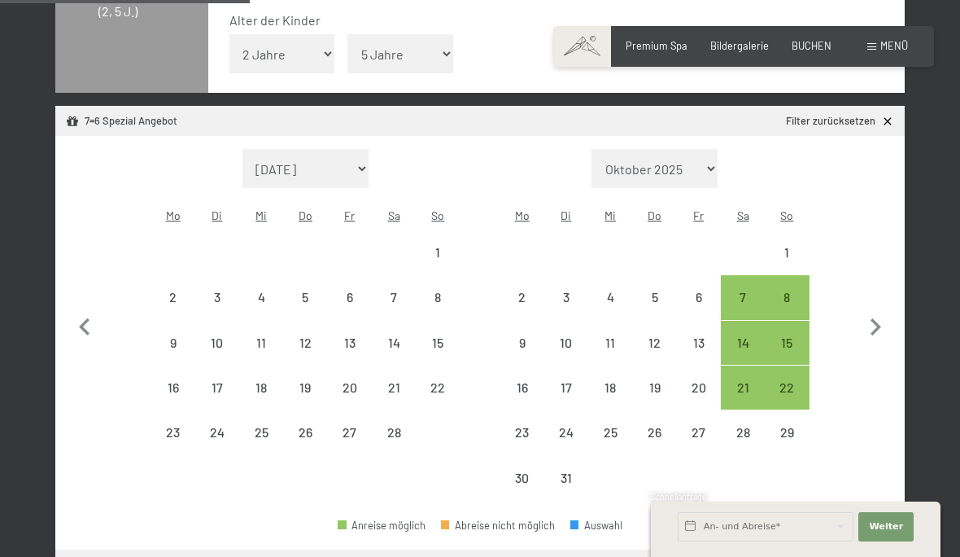
click at [746, 290] on div "7" at bounding box center [742, 310] width 41 height 41
select select "[DATE]"
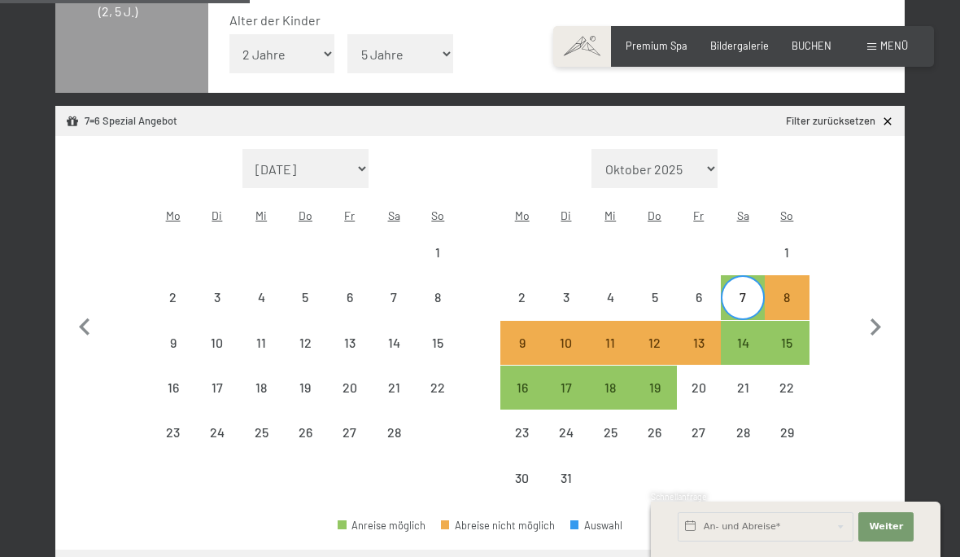
click at [742, 325] on div "14" at bounding box center [742, 342] width 41 height 41
select select "[DATE]"
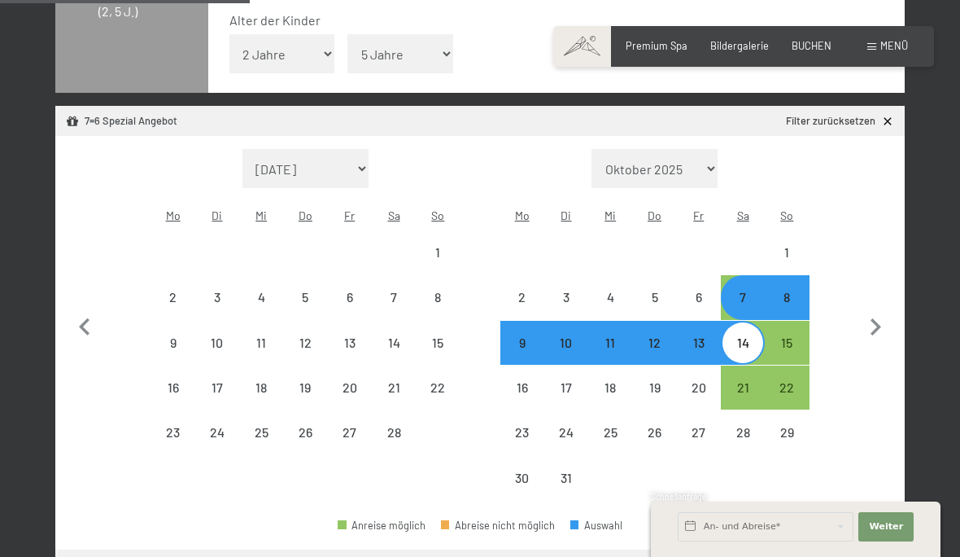
select select "[DATE]"
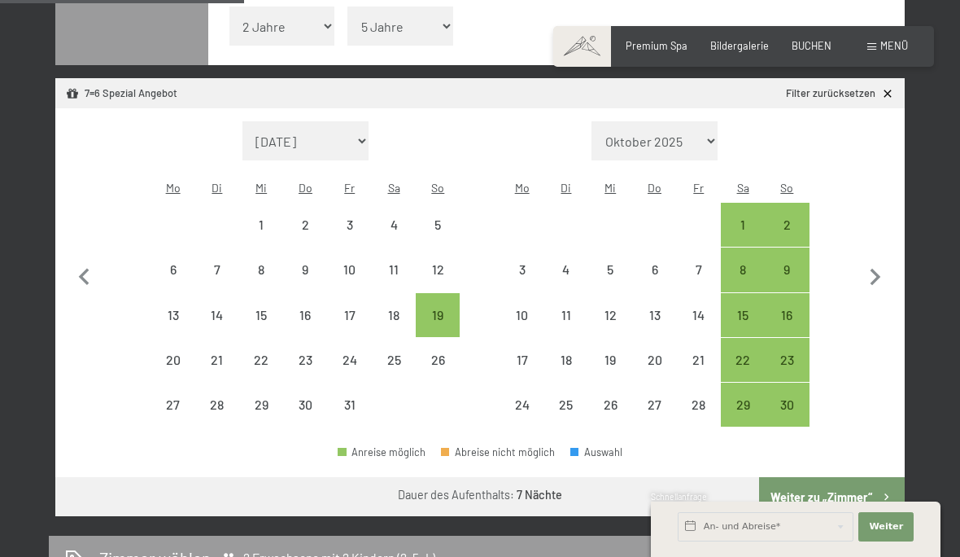
click at [844, 478] on button "Weiter zu „Zimmer“" at bounding box center [832, 496] width 146 height 39
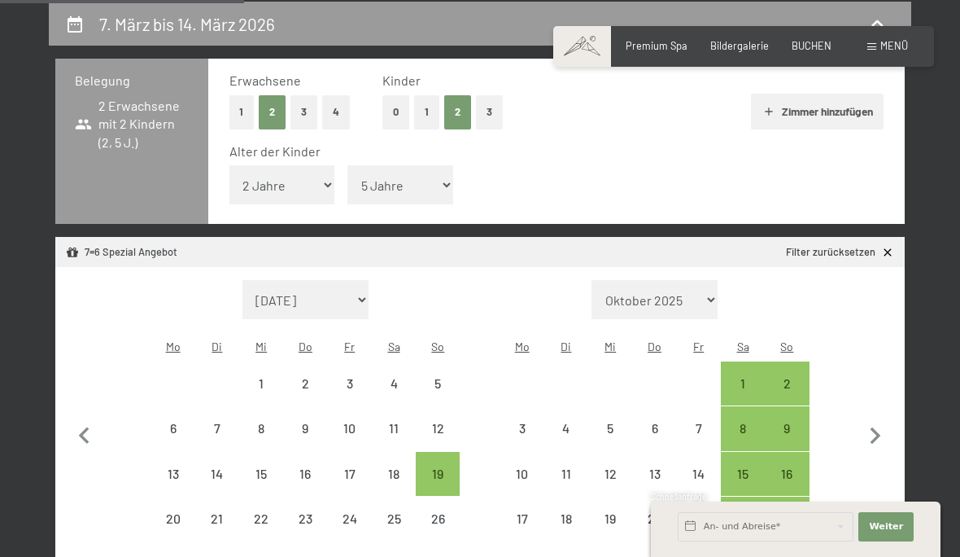
select select "[DATE]"
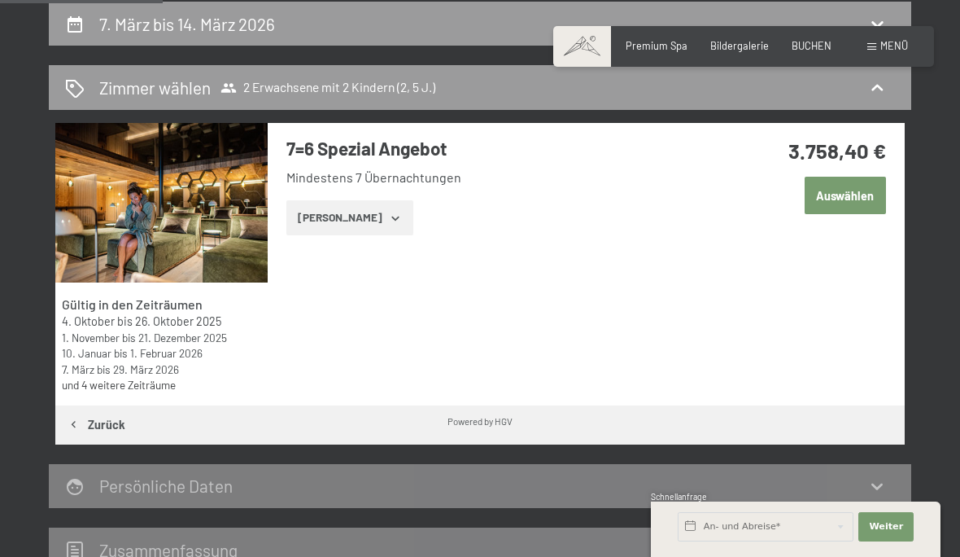
click at [324, 216] on button "[PERSON_NAME]" at bounding box center [349, 218] width 126 height 36
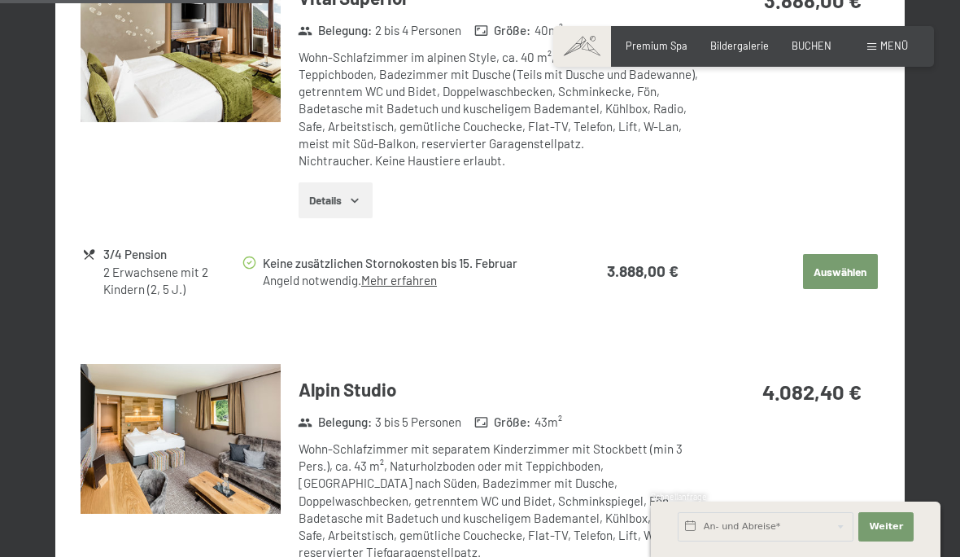
scroll to position [1267, 0]
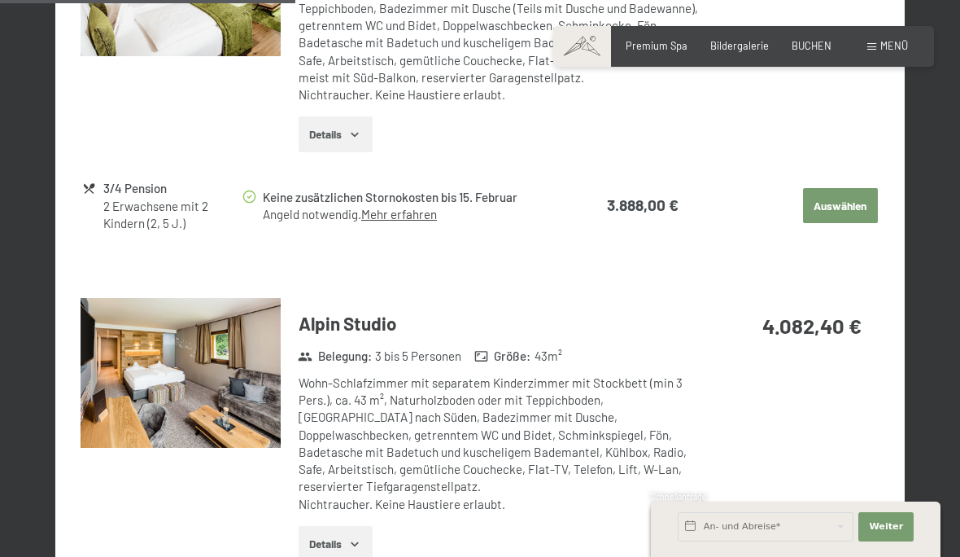
click at [329, 526] on button "Details" at bounding box center [336, 544] width 74 height 36
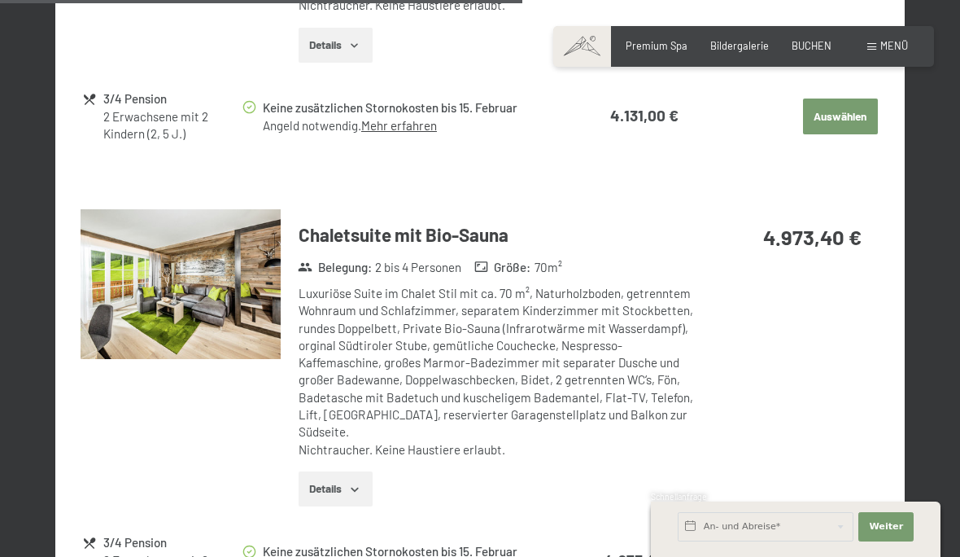
scroll to position [2403, 0]
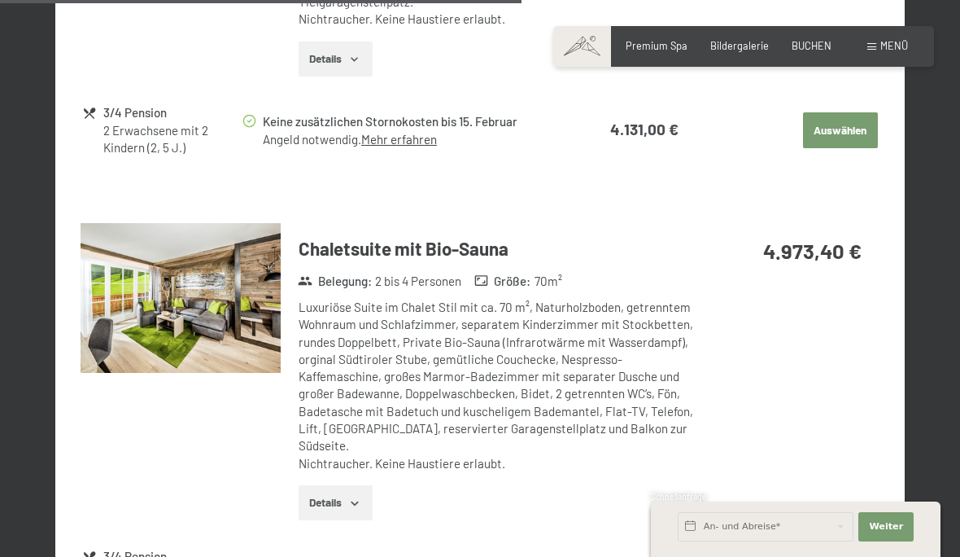
click at [325, 485] on button "Details" at bounding box center [336, 503] width 74 height 36
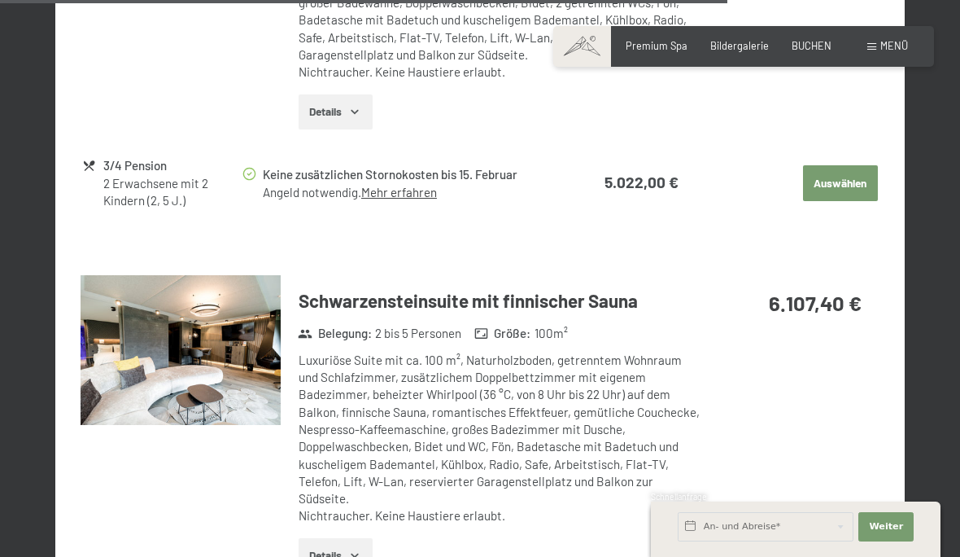
scroll to position [3615, 0]
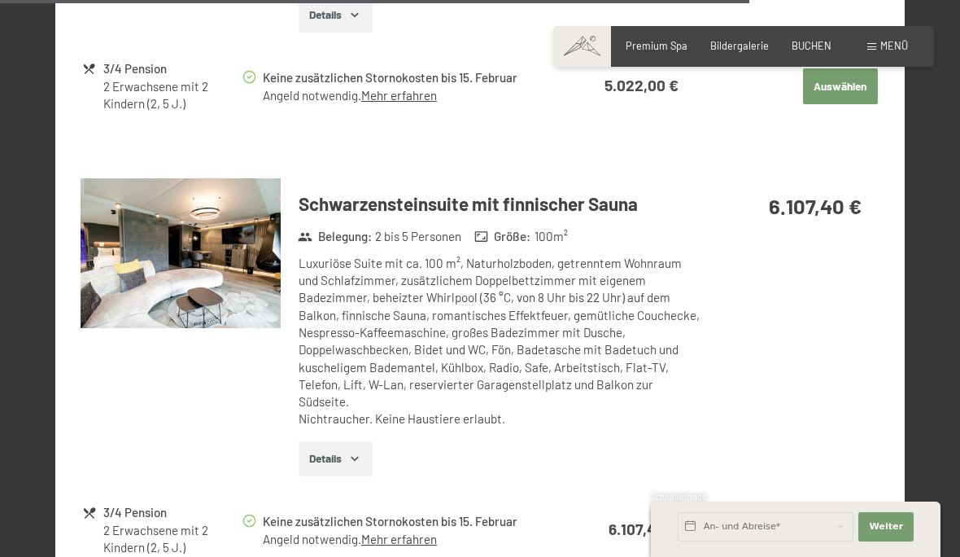
click at [339, 441] on button "Details" at bounding box center [336, 459] width 74 height 36
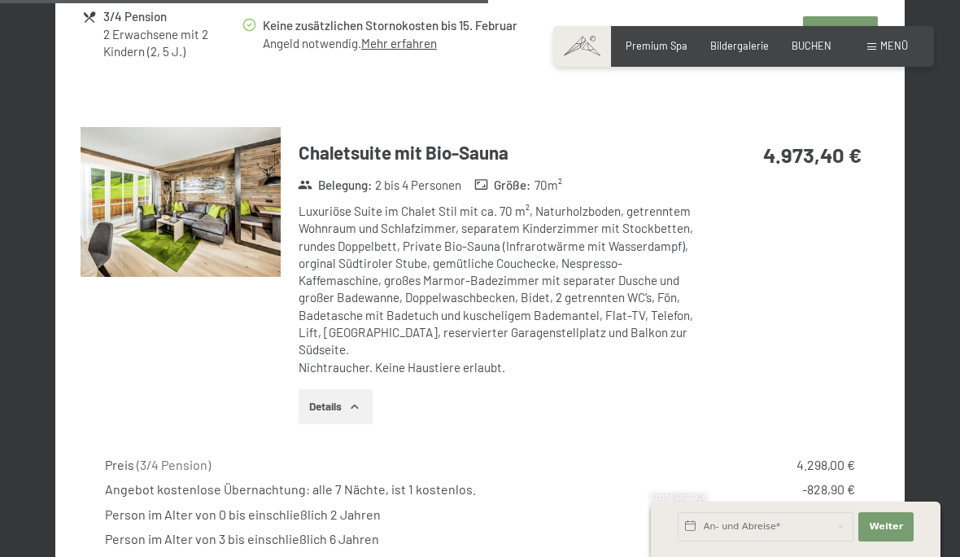
scroll to position [2525, 0]
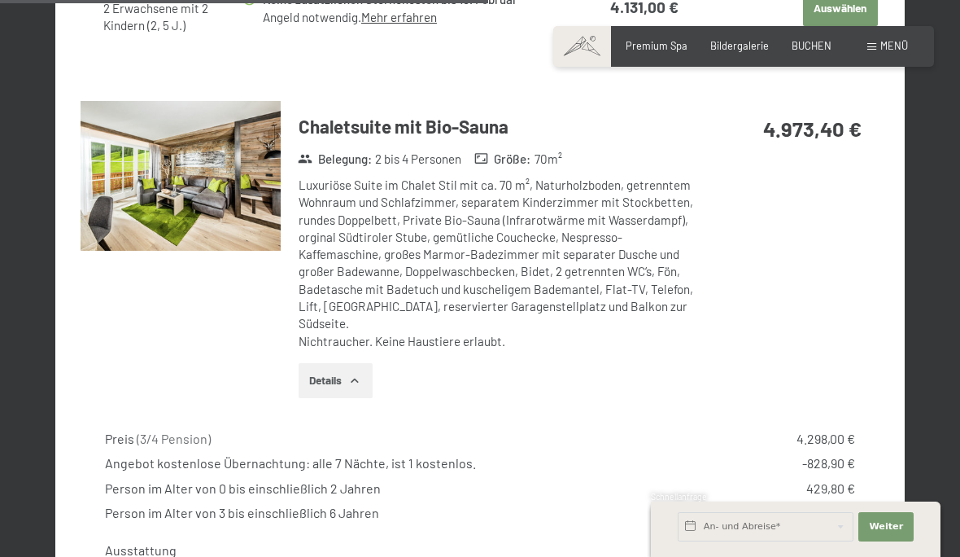
click at [169, 155] on img at bounding box center [180, 176] width 199 height 150
click at [133, 159] on img at bounding box center [180, 176] width 199 height 150
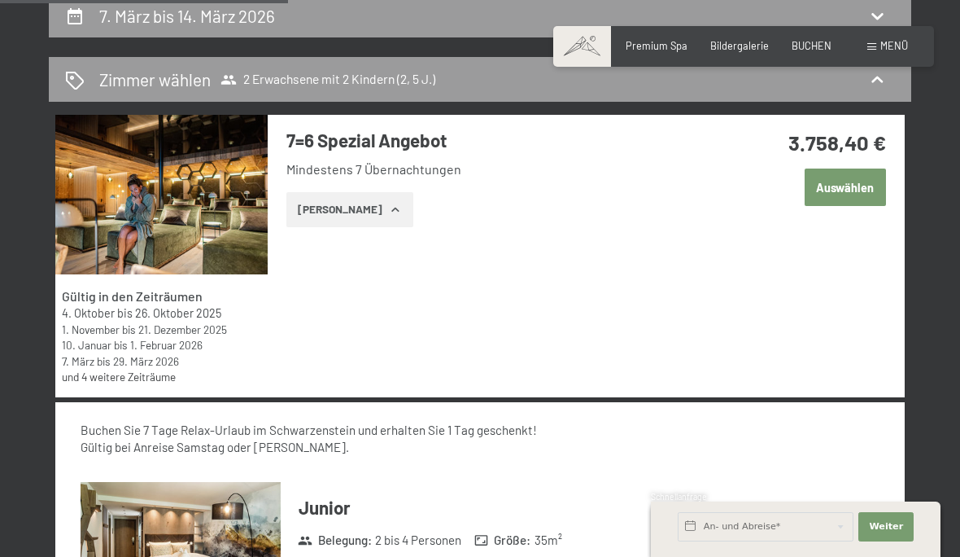
scroll to position [1639, 0]
